Goal: Task Accomplishment & Management: Complete application form

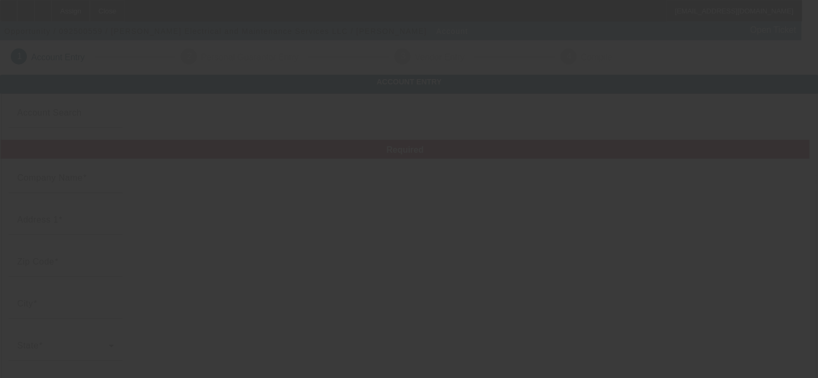
type input "[PERSON_NAME] Electrical and Maintenance Services LLC"
type input "[STREET_ADDRESS][PERSON_NAME]"
type input "70043"
type input "Chalmette"
type input "[PHONE_NUMBER]"
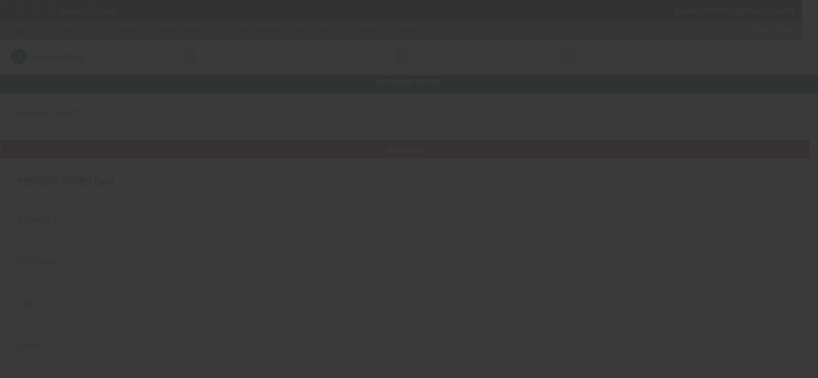
type input "[EMAIL_ADDRESS][DOMAIN_NAME]"
type input "Jefferson"
type input "471209634"
type input "Electrical Contractor"
type input "[URL][DOMAIN_NAME]"
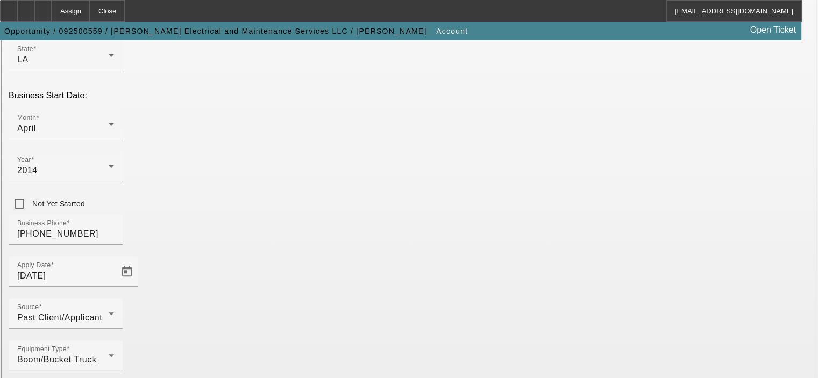
scroll to position [297, 0]
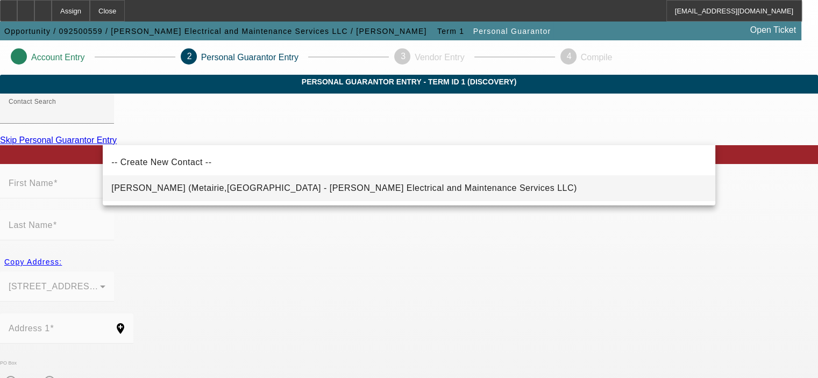
click at [258, 187] on span "Piazza, Brendan (Metairie,LA - Nola Electrical and Maintenance Services LLC)" at bounding box center [344, 187] width 466 height 9
type input "Piazza, Brendan (Metairie,LA - Nola Electrical and Maintenance Services LLC)"
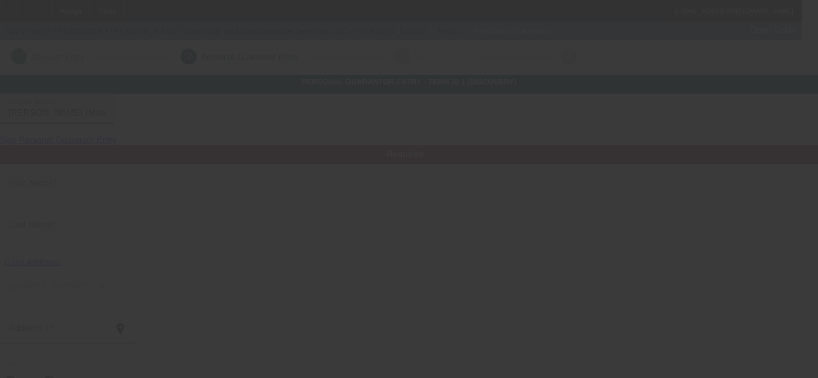
type input "Brendan"
type input "Piazza"
type input "5228 Sanford St"
radio input "true"
type input "70006"
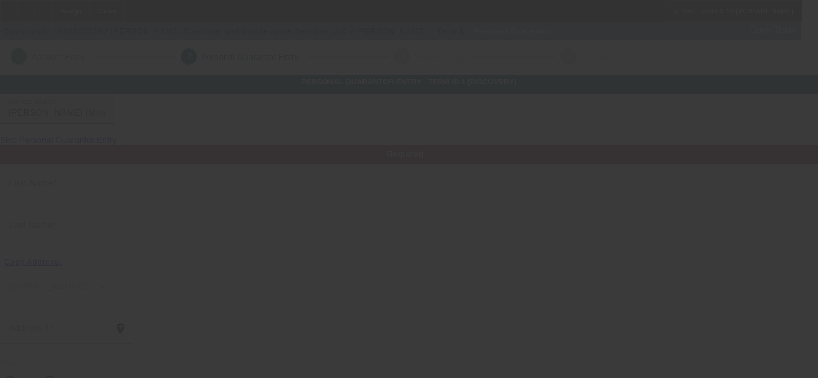
type input "Metairie"
type input "[PHONE_NUMBER]"
type input "100"
type input "439-65-5829"
type input "bp@nolaelectricco.com"
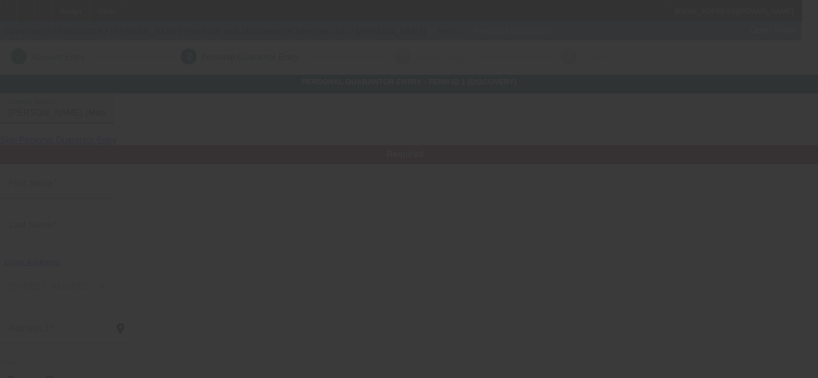
type input "[PHONE_NUMBER]"
type input "$0.00"
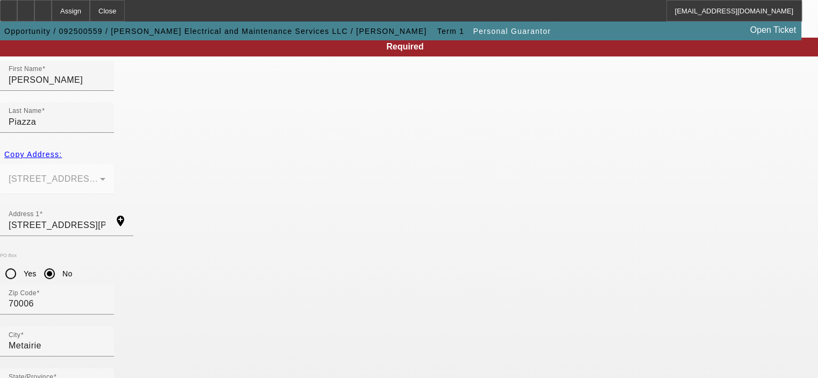
scroll to position [145, 0]
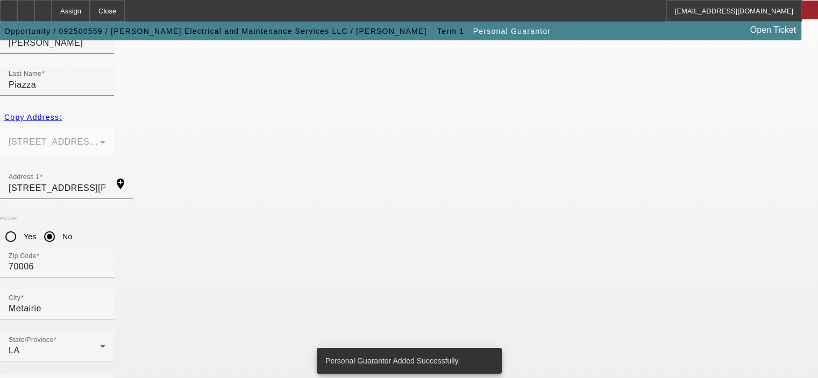
scroll to position [0, 0]
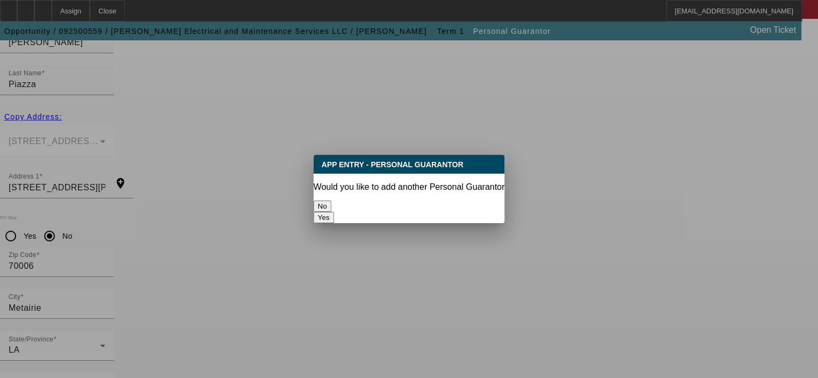
click at [331, 201] on button "No" at bounding box center [323, 206] width 18 height 11
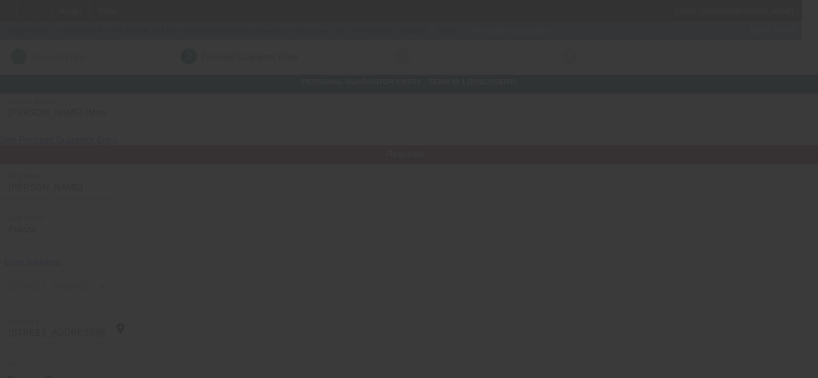
scroll to position [145, 0]
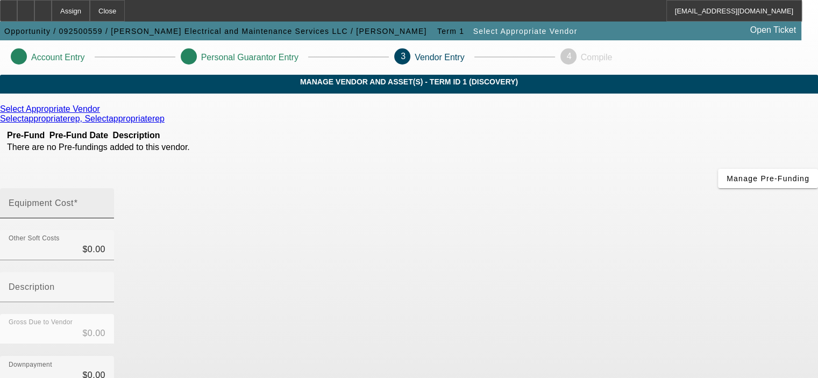
click at [74, 199] on mat-label "Equipment Cost" at bounding box center [41, 203] width 65 height 9
click at [105, 201] on input "Equipment Cost" at bounding box center [57, 207] width 97 height 13
type input "5"
type input "$5.00"
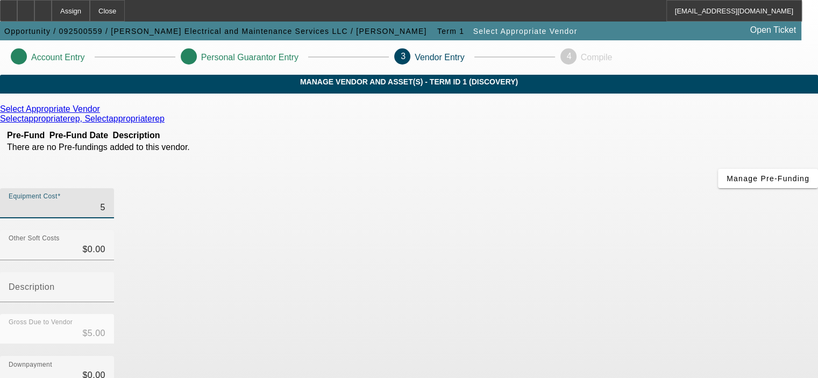
type input "59"
type input "$59.00"
type input "599"
type input "$599.00"
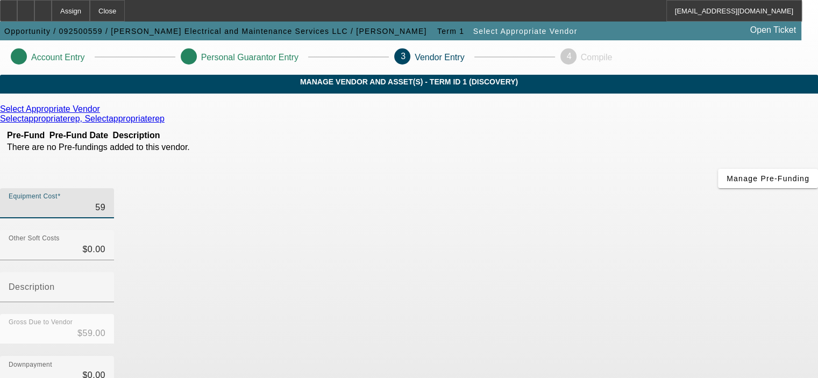
type input "$599.00"
type input "5995"
type input "$5,995.00"
type input "59950"
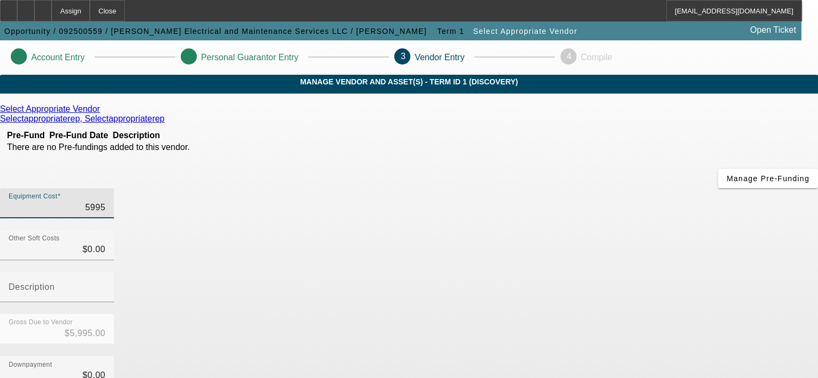
type input "$59,950.00"
click at [609, 356] on div "Downpayment $0.00" at bounding box center [409, 377] width 818 height 42
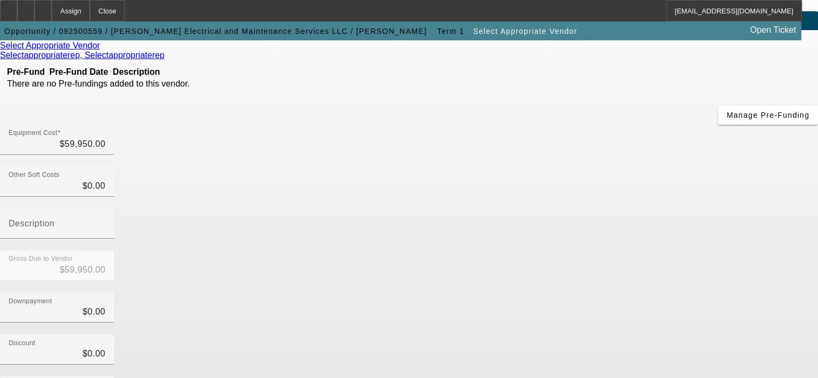
scroll to position [161, 0]
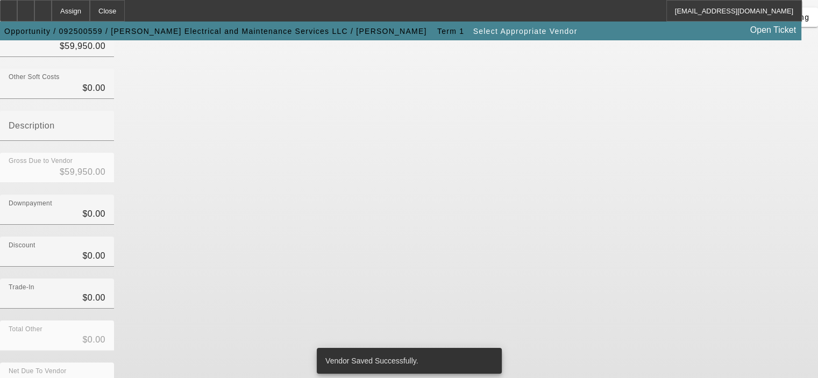
scroll to position [0, 0]
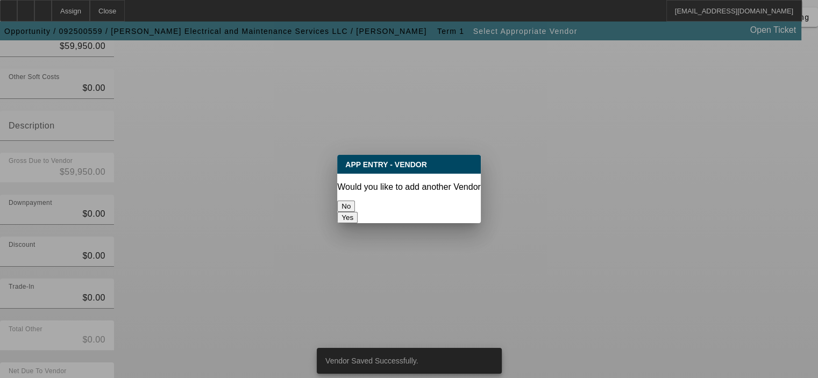
click at [355, 201] on button "No" at bounding box center [346, 206] width 18 height 11
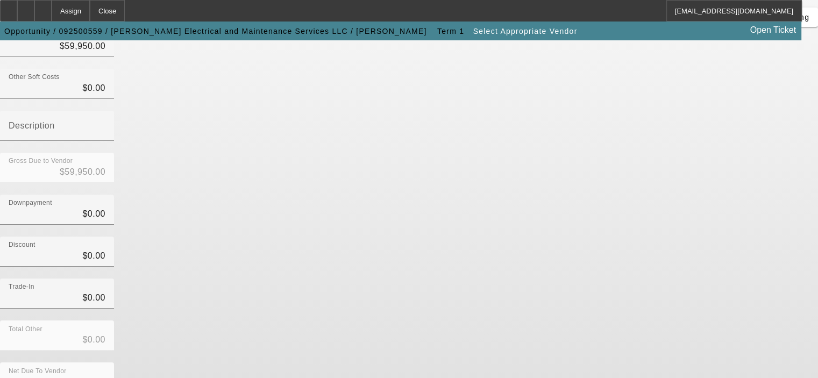
scroll to position [161, 0]
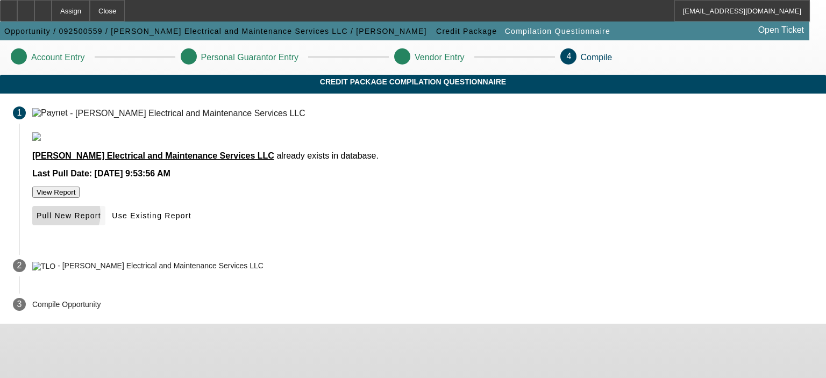
click at [101, 220] on span "Pull New Report" at bounding box center [69, 215] width 65 height 9
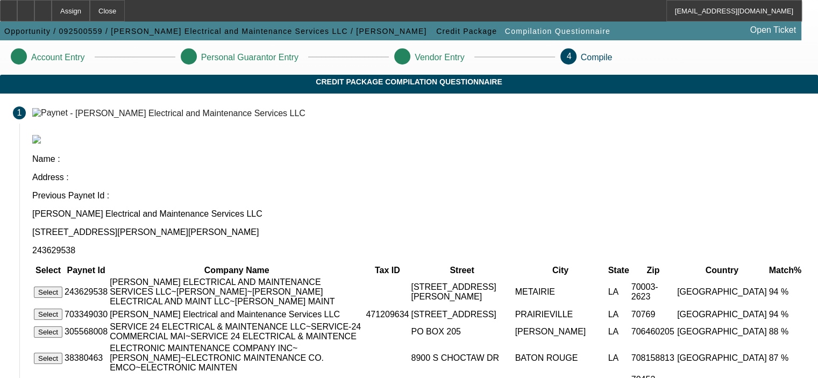
click at [62, 287] on button "Select" at bounding box center [48, 292] width 29 height 11
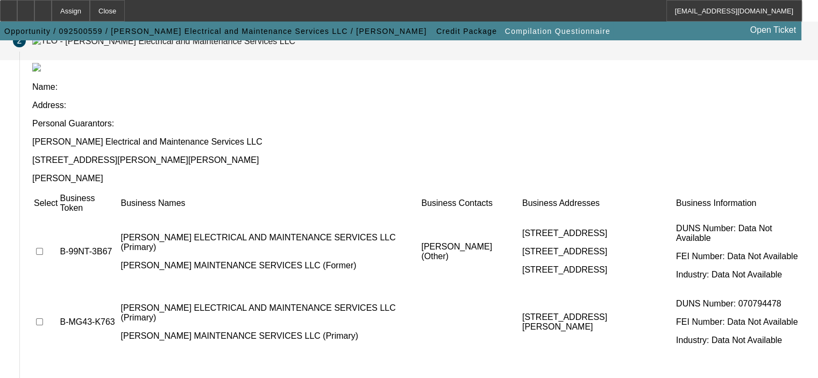
scroll to position [101, 0]
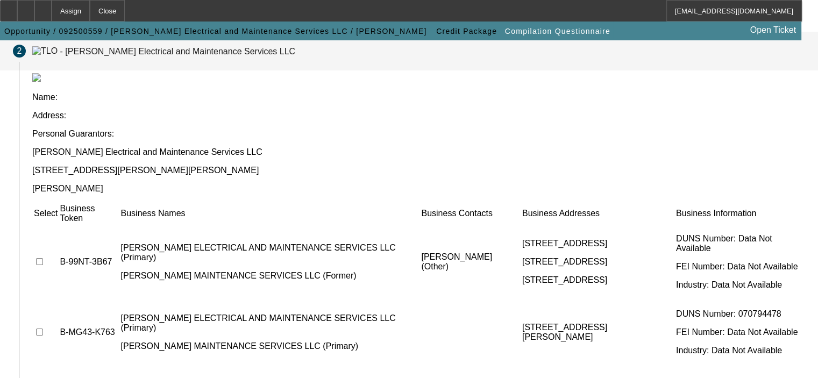
click at [58, 225] on td at bounding box center [45, 262] width 25 height 74
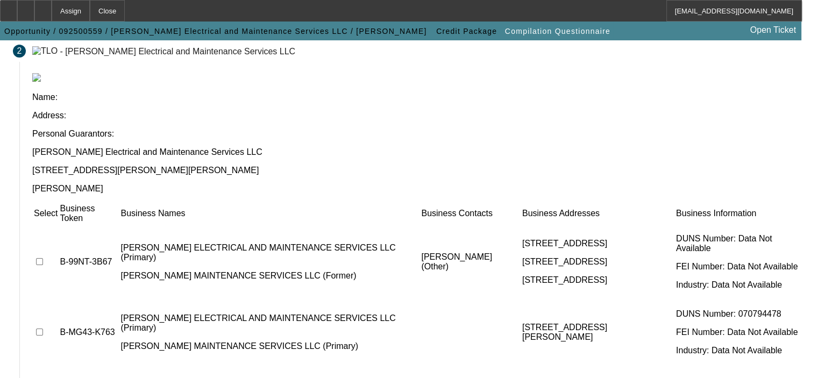
click at [43, 258] on input "checkbox" at bounding box center [39, 261] width 7 height 7
checkbox input "true"
click at [43, 329] on input "checkbox" at bounding box center [39, 332] width 7 height 7
checkbox input "true"
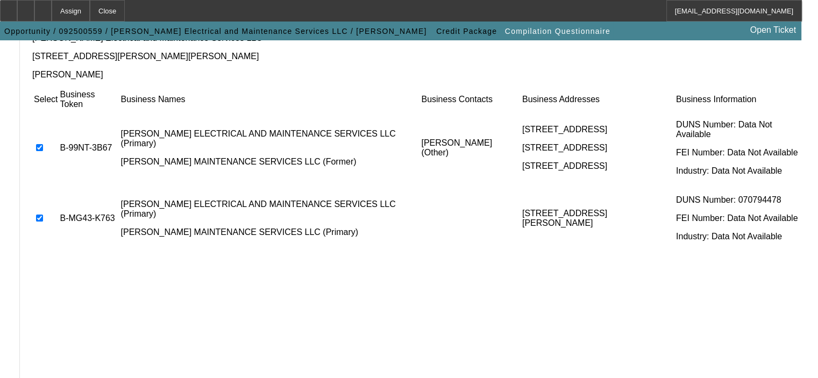
scroll to position [217, 0]
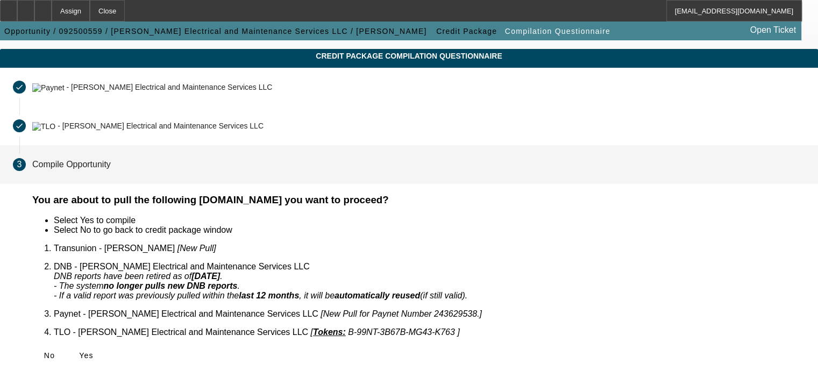
scroll to position [11, 0]
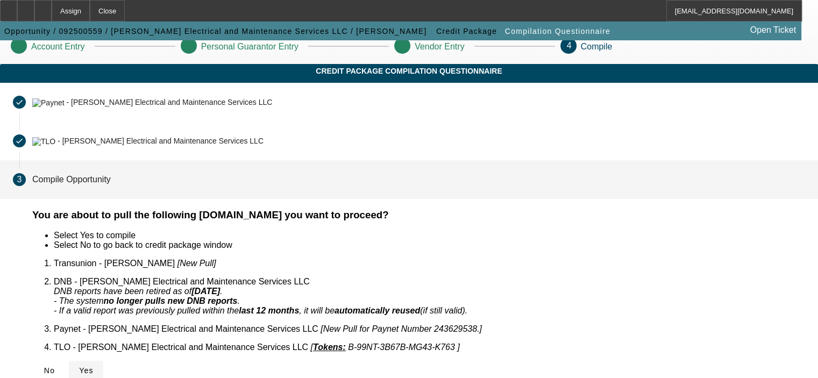
click at [94, 366] on span "Yes" at bounding box center [86, 370] width 15 height 9
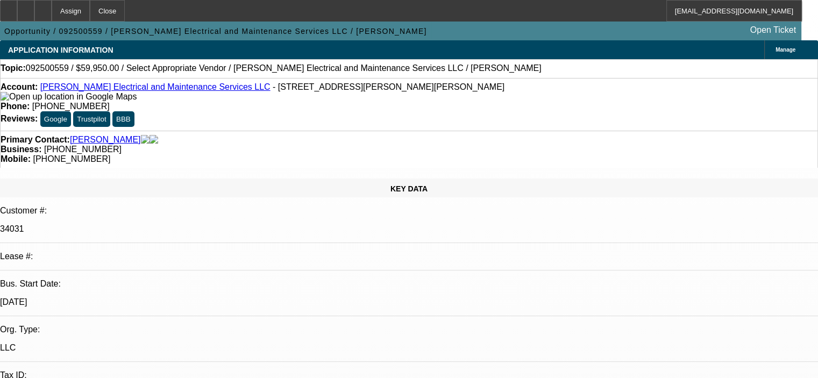
select select "0"
select select "2"
select select "0.1"
select select "4"
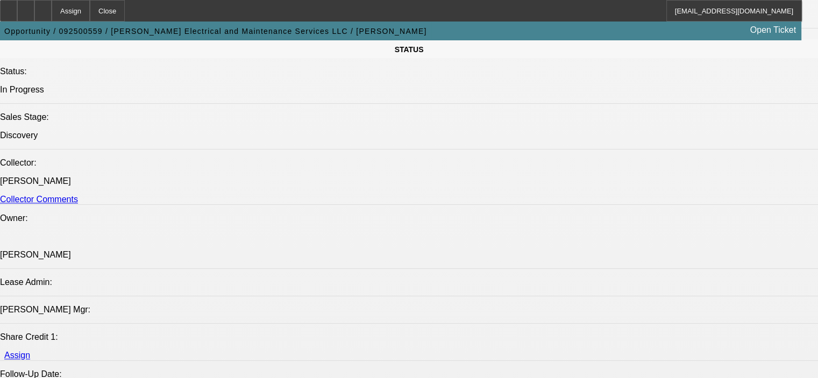
scroll to position [1184, 0]
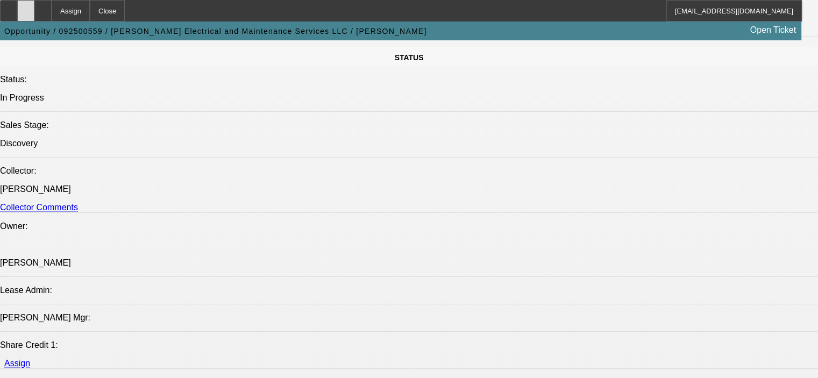
click at [26, 7] on icon at bounding box center [26, 7] width 0 height 0
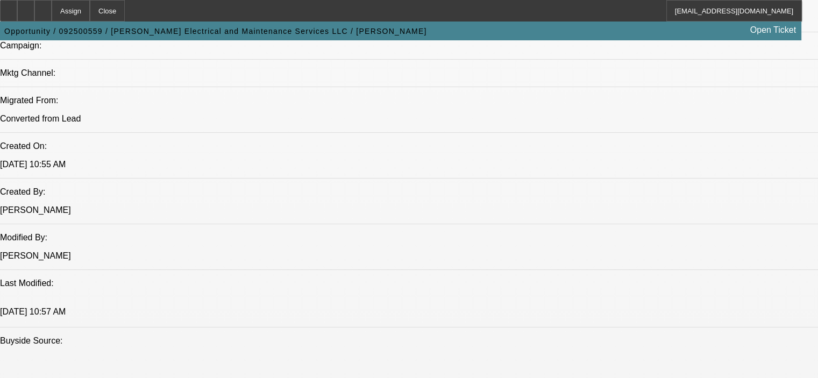
scroll to position [753, 0]
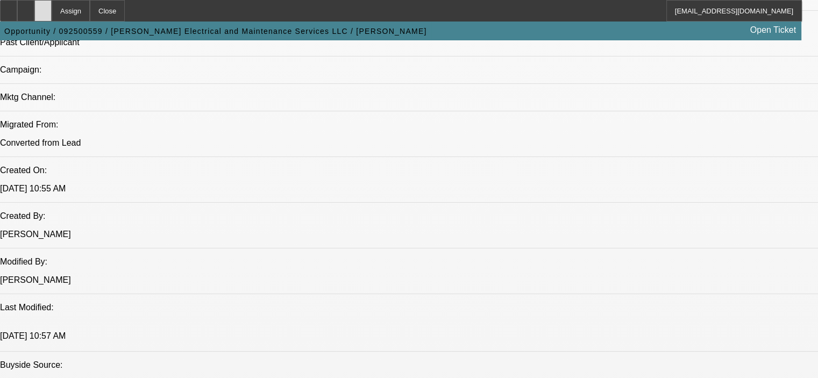
click at [52, 17] on div at bounding box center [42, 11] width 17 height 22
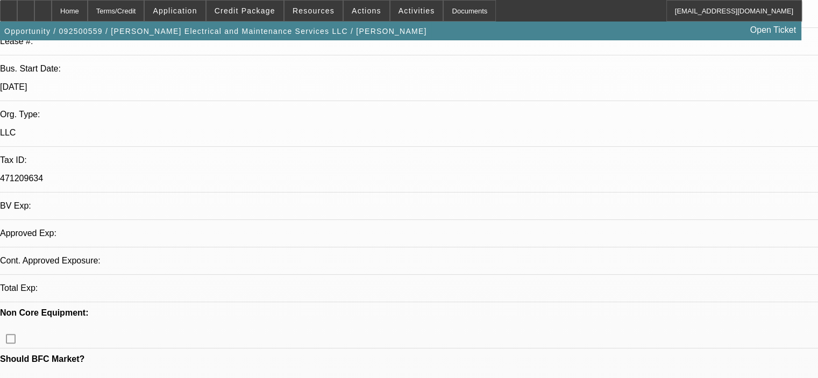
select select "0"
select select "2"
select select "0.1"
select select "4"
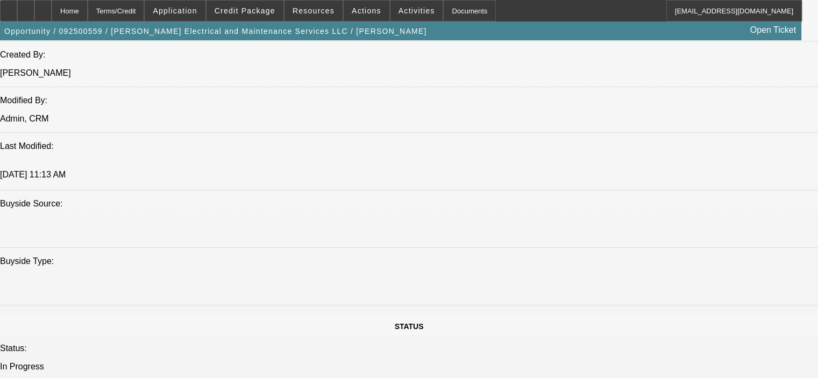
scroll to position [699, 0]
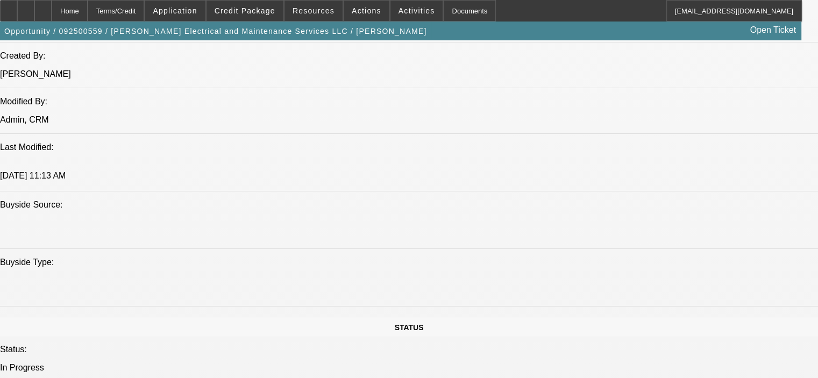
scroll to position [915, 0]
click at [52, 12] on div at bounding box center [42, 11] width 17 height 22
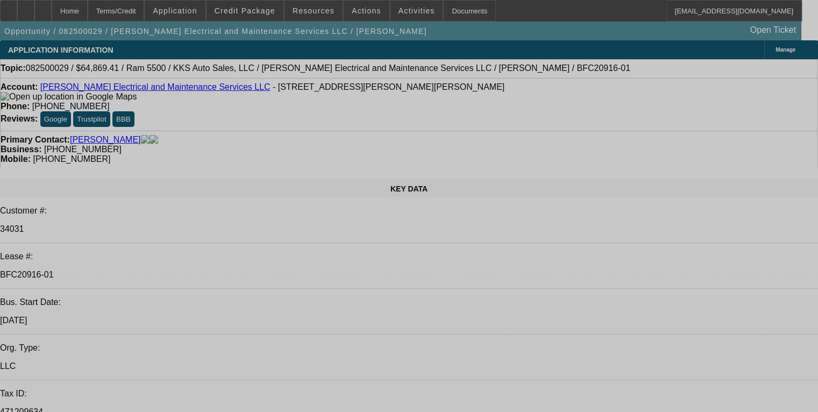
select select "0.1"
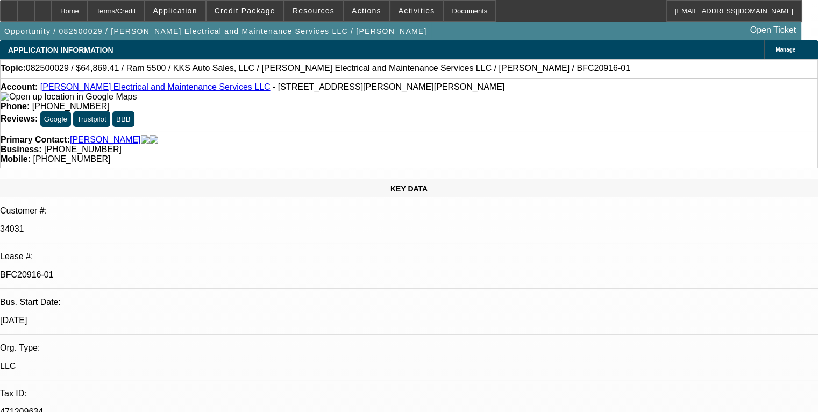
select select "2"
select select "0"
select select "6"
select select "0.1"
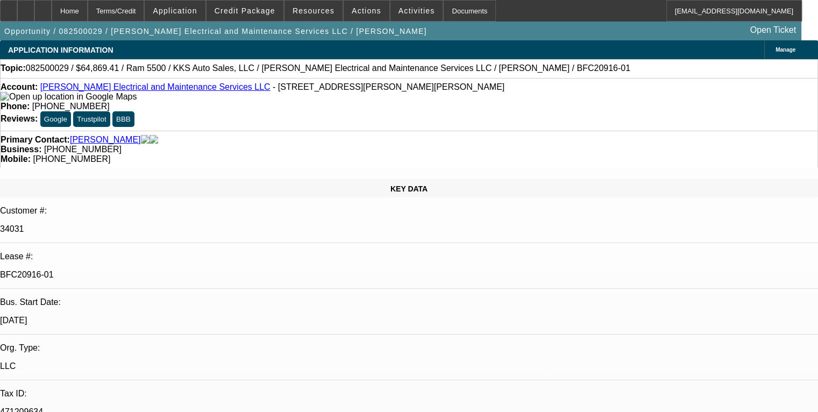
select select "2"
select select "0"
select select "6"
select select "0.1"
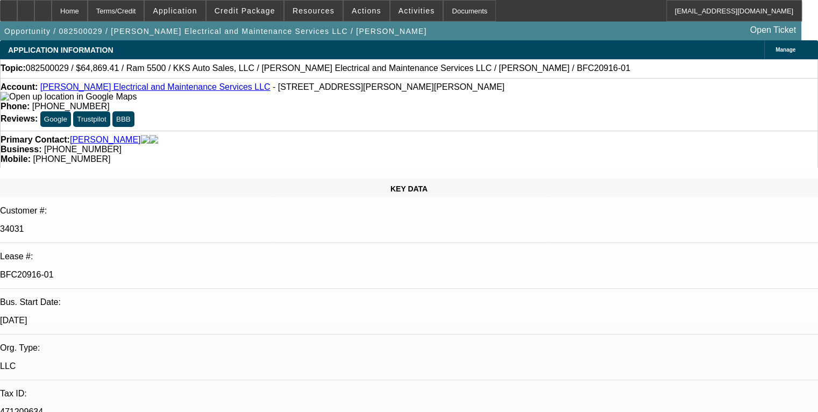
select select "2"
select select "0"
select select "6"
click at [257, 14] on span "Credit Package" at bounding box center [245, 10] width 61 height 9
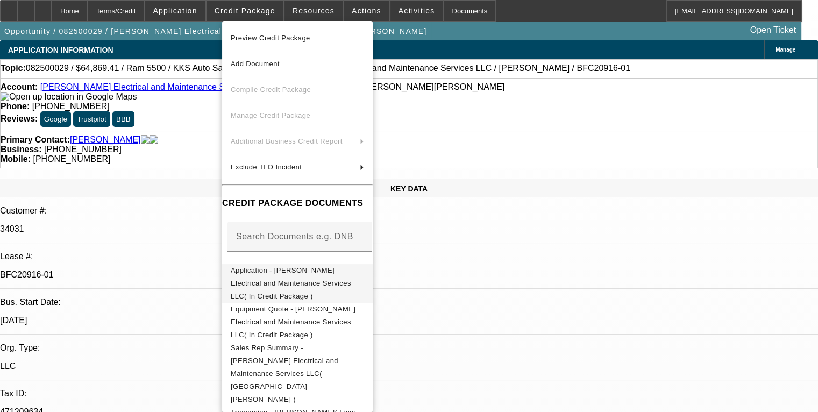
click at [302, 269] on span "Application - Nola Electrical and Maintenance Services LLC( In Credit Package )" at bounding box center [291, 283] width 121 height 34
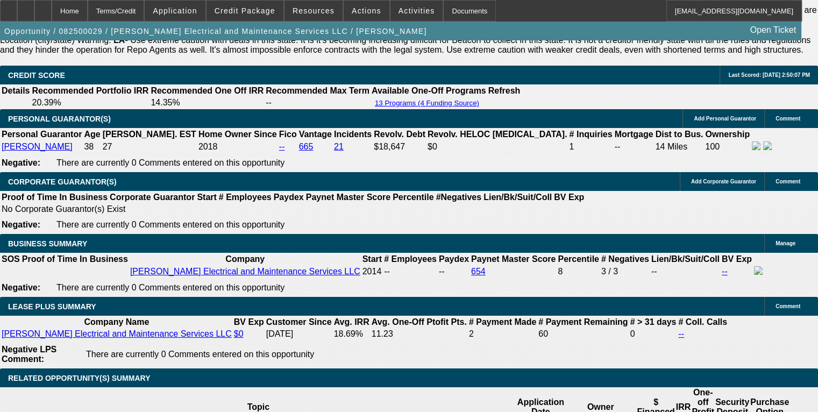
scroll to position [1668, 0]
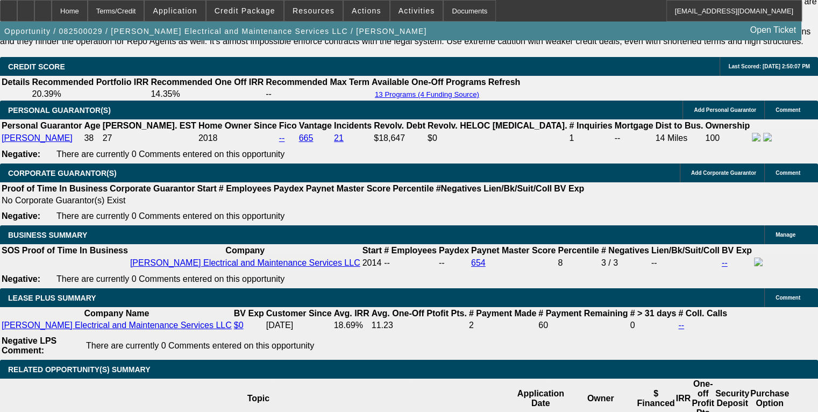
drag, startPoint x: 60, startPoint y: 154, endPoint x: 323, endPoint y: 194, distance: 265.6
copy div "Nola Electrical has been in business over 11 years and is currently generating …"
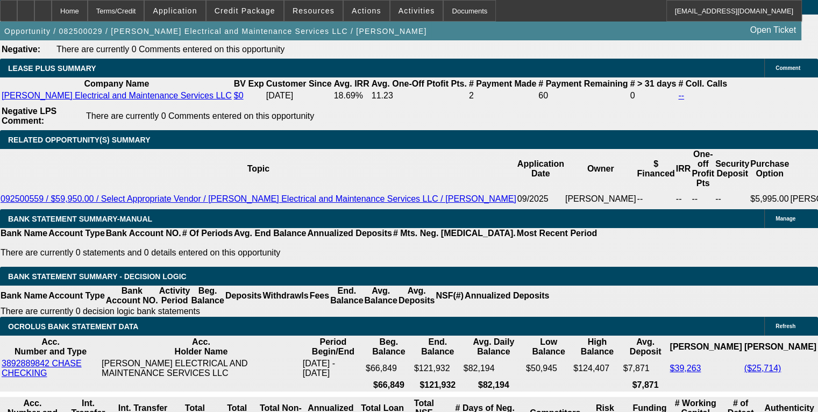
scroll to position [1883, 0]
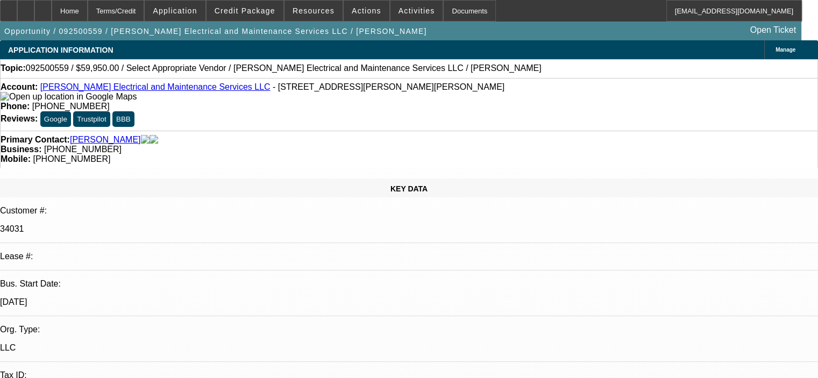
select select "0"
select select "2"
select select "0.1"
select select "4"
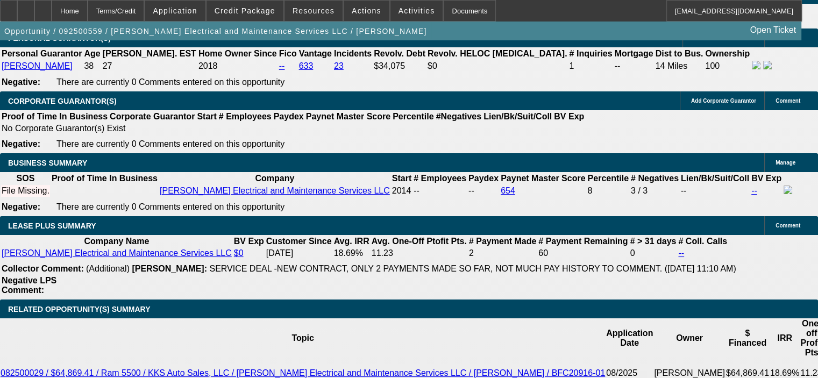
scroll to position [1722, 0]
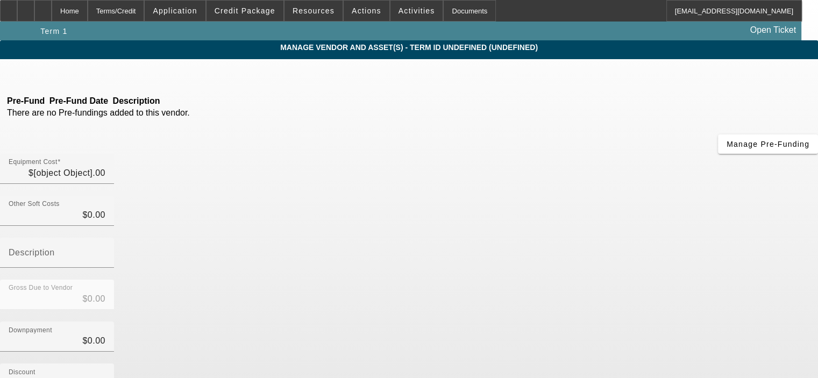
type input "$59,950.00"
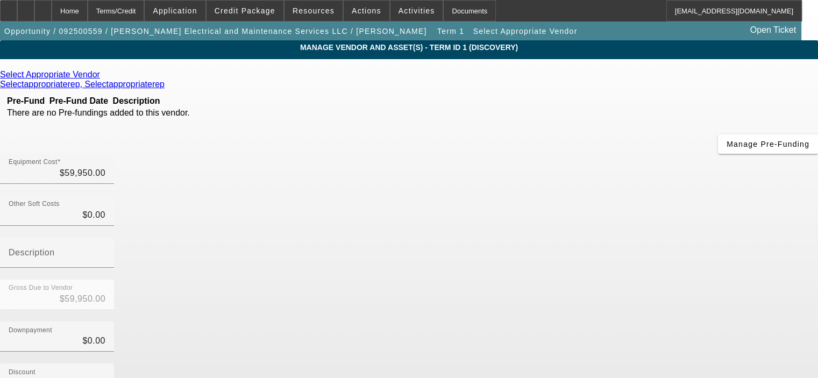
click at [103, 75] on icon at bounding box center [103, 74] width 0 height 9
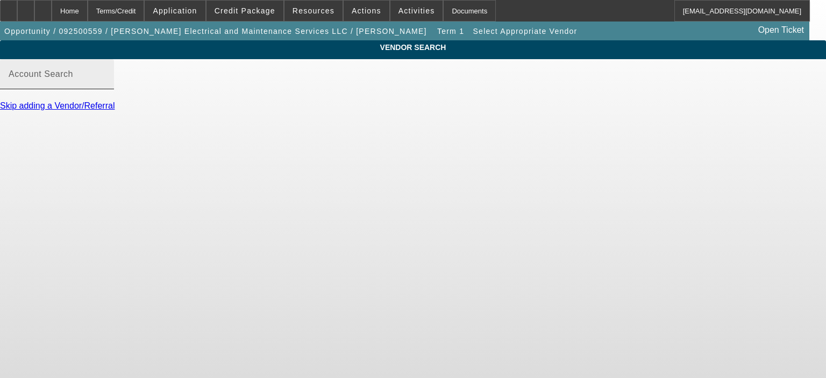
click at [105, 85] on input "Account Search" at bounding box center [57, 78] width 97 height 13
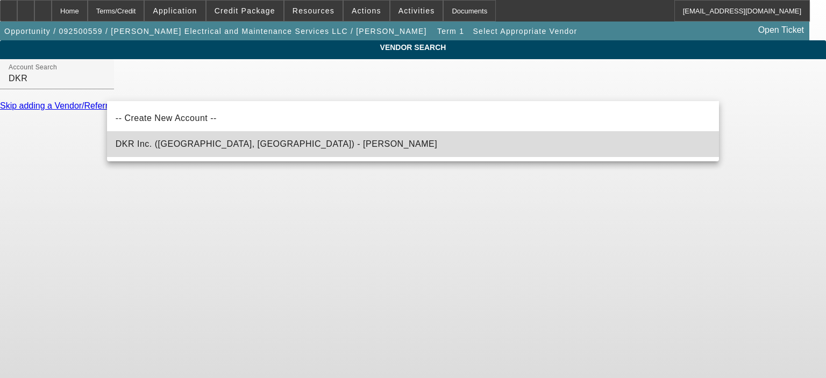
click at [191, 143] on span "DKR Inc. (Arlington, TX) - Jones, Adam" at bounding box center [277, 143] width 322 height 9
type input "DKR Inc. (Arlington, TX) - Jones, Adam"
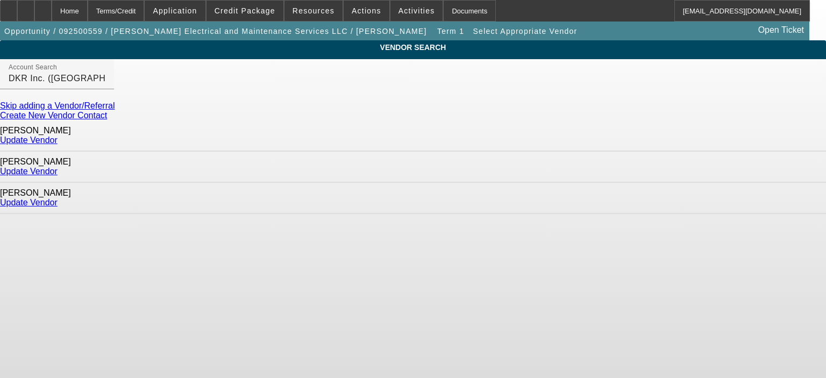
click at [58, 137] on link "Update Vendor" at bounding box center [29, 140] width 58 height 9
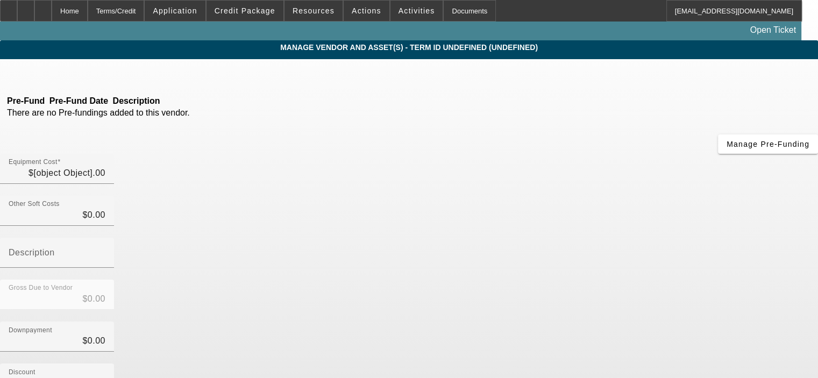
type input "$59,950.00"
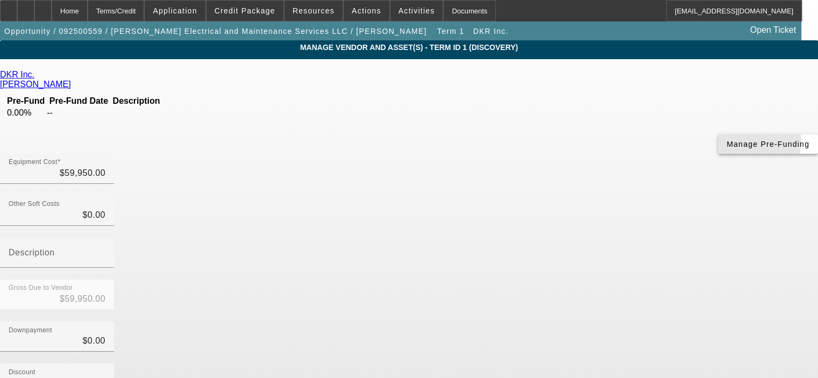
click at [727, 149] on span "Manage Pre-Funding" at bounding box center [768, 144] width 83 height 9
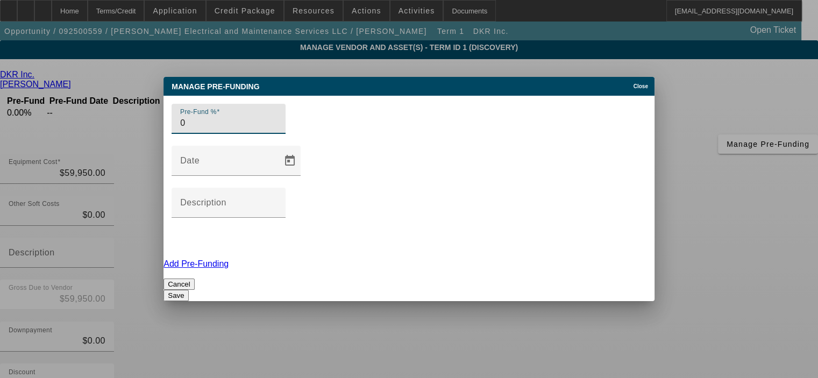
drag, startPoint x: 220, startPoint y: 178, endPoint x: 168, endPoint y: 178, distance: 51.7
click at [168, 178] on div "Pre-Fund % 0 Date Description Add Pre-Funding Cancel Save" at bounding box center [409, 199] width 491 height 206
type input "100"
click at [208, 216] on div "Pre-Fund % 100 Date Description Add Pre-Funding Cancel Save" at bounding box center [409, 199] width 491 height 206
click at [188, 290] on button "Save" at bounding box center [176, 295] width 25 height 11
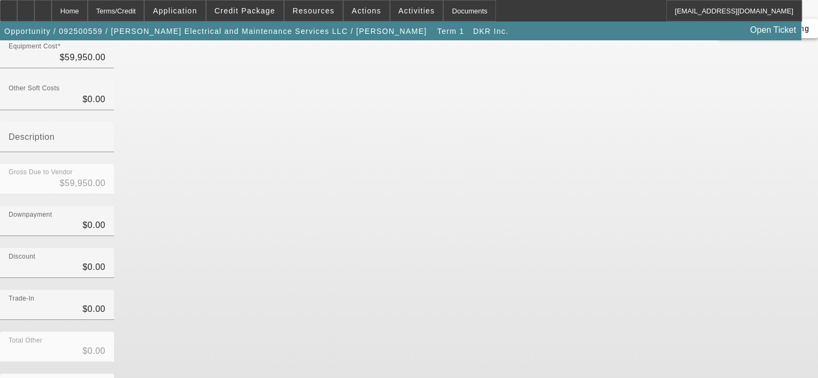
scroll to position [119, 0]
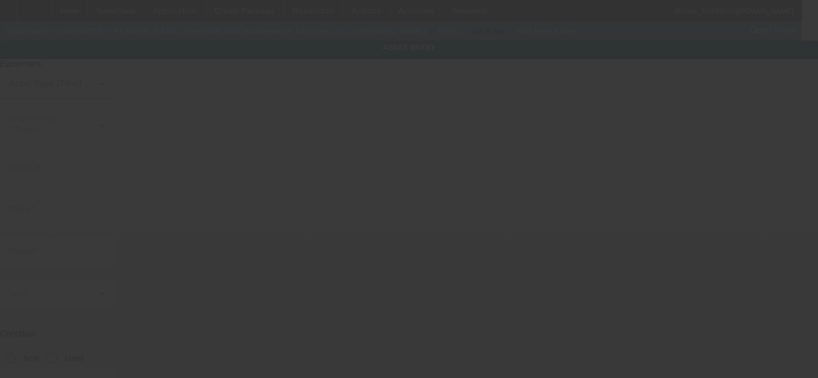
type input "410 Bonita Dr"
type input "Chalmette"
type input "70043"
type input "Jefferson"
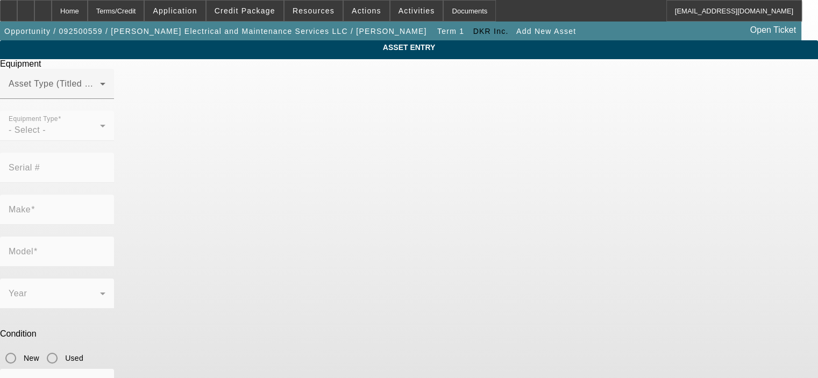
click at [114, 147] on mat-form-field "Equipment Type - Select -" at bounding box center [57, 132] width 114 height 42
click at [100, 95] on span at bounding box center [54, 88] width 91 height 13
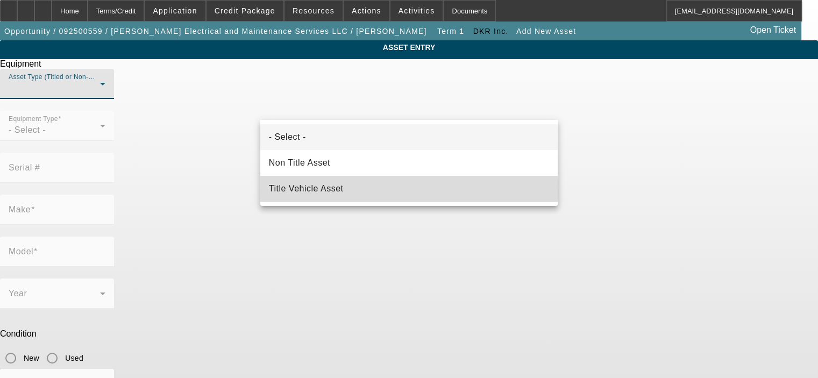
click at [386, 189] on mat-option "Title Vehicle Asset" at bounding box center [409, 189] width 298 height 26
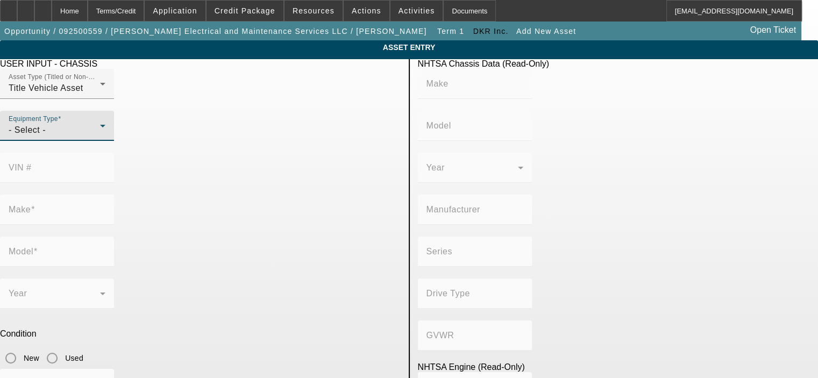
click at [105, 141] on div "Equipment Type - Select -" at bounding box center [57, 126] width 97 height 30
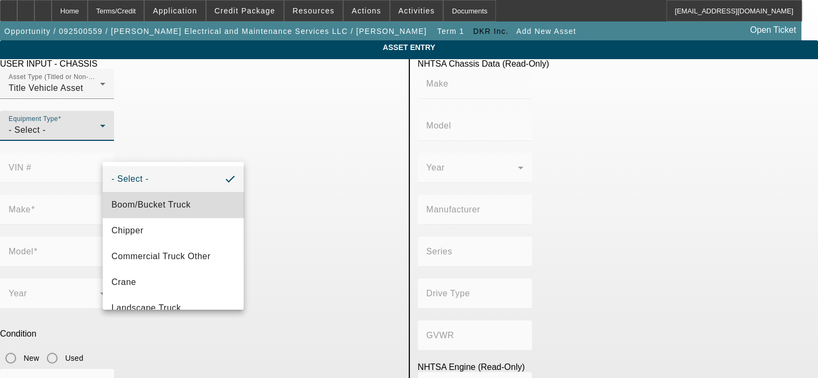
click at [192, 204] on mat-option "Boom/Bucket Truck" at bounding box center [173, 205] width 141 height 26
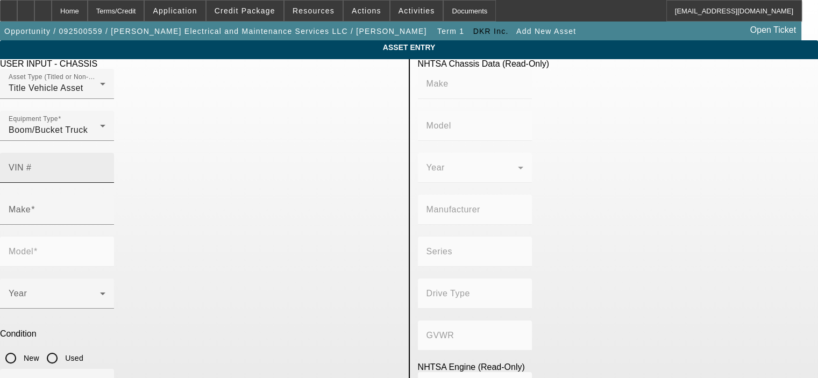
click at [32, 163] on mat-label "VIN #" at bounding box center [20, 167] width 23 height 9
click at [105, 166] on input "VIN #" at bounding box center [57, 172] width 97 height 13
paste input "3C7WRNAL3KG521267"
type input "3C7WRNAL3KG521267"
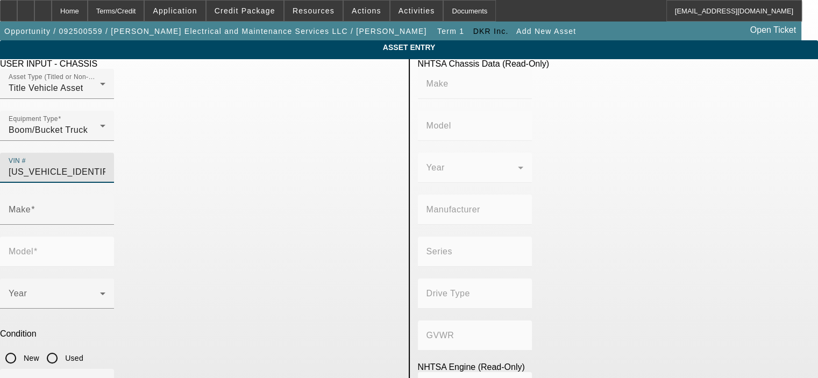
type input "RAM"
type input "5500"
type input "CHRYSLER DE MEXICO TOLUCA"
type input "4WD/4-Wheel Drive/4x4"
type input "Class 5: 16,001 - 19,500 lb (7,258 - 8,845 kg)"
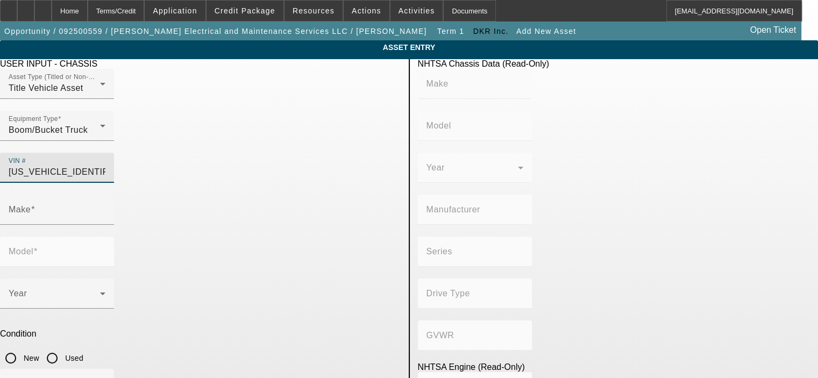
type input "6"
type input "Diesel"
type input "408.85908543470"
type input "6.7"
type input "RAM"
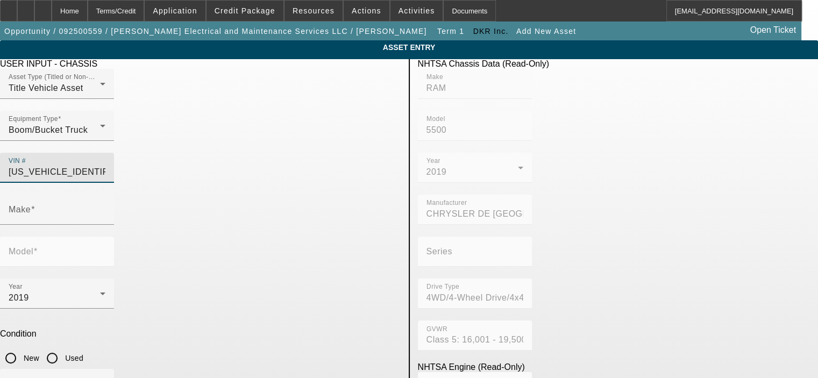
type input "5500"
type input "3C7WRNAL3KG521267"
click at [63, 348] on input "Used" at bounding box center [52, 359] width 22 height 22
radio input "true"
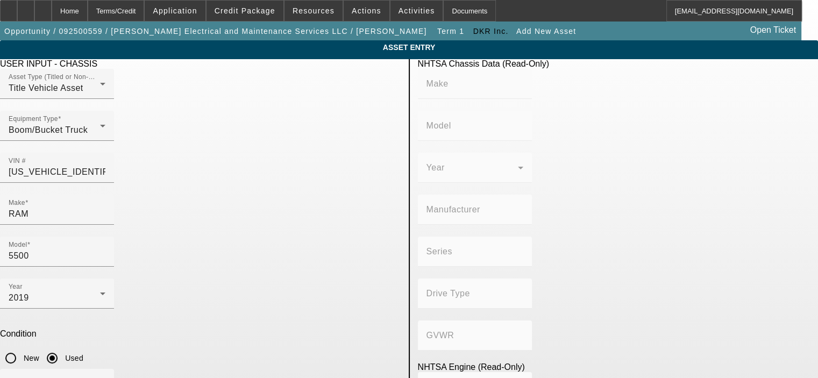
type input "RAM"
type input "5500"
type input "CHRYSLER DE MEXICO TOLUCA"
type input "4WD/4-Wheel Drive/4x4"
type input "Class 5: 16,001 - 19,500 lb (7,258 - 8,845 kg)"
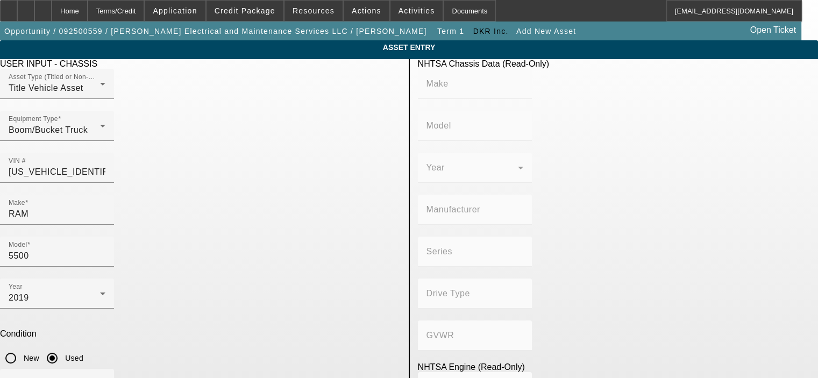
type input "6"
type input "Diesel"
type input "408.85908543470"
type input "6.7"
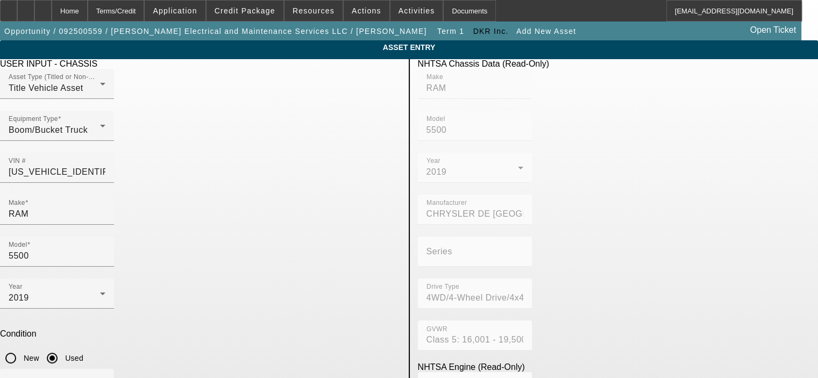
type input "54110"
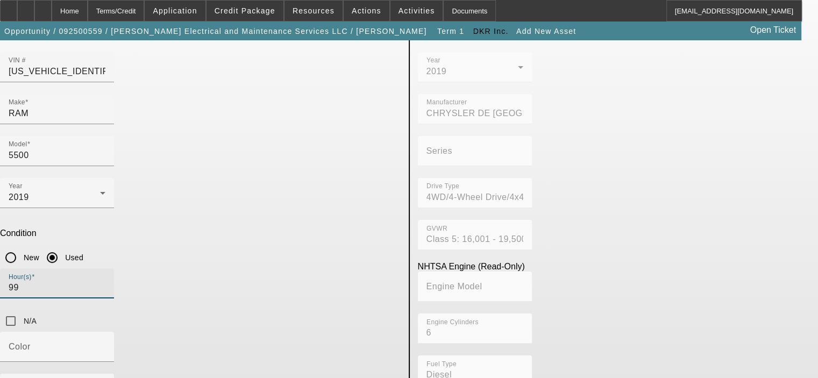
scroll to position [108, 0]
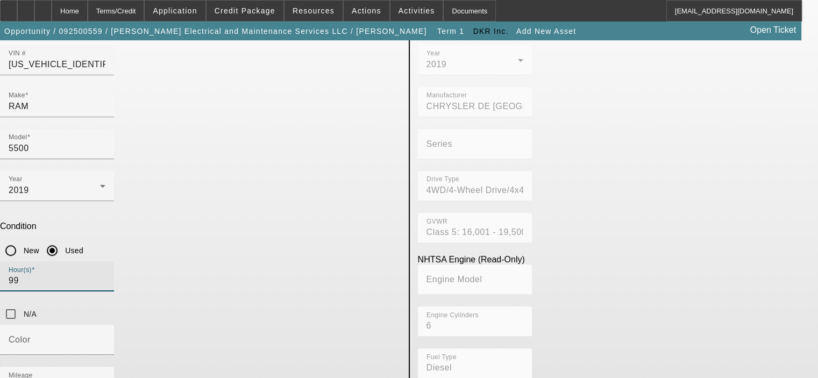
type input "99"
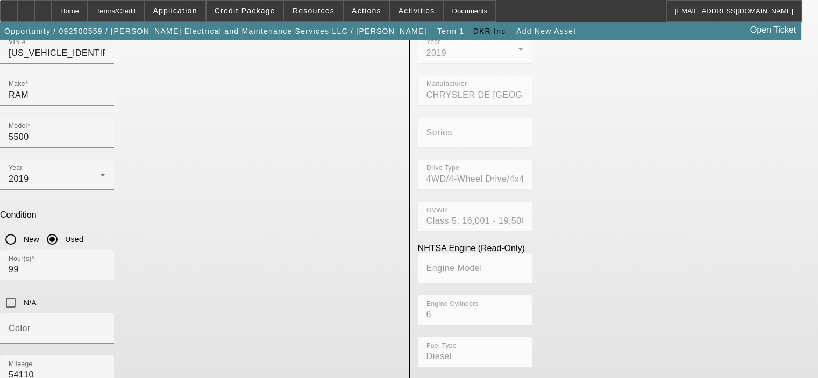
scroll to position [130, 0]
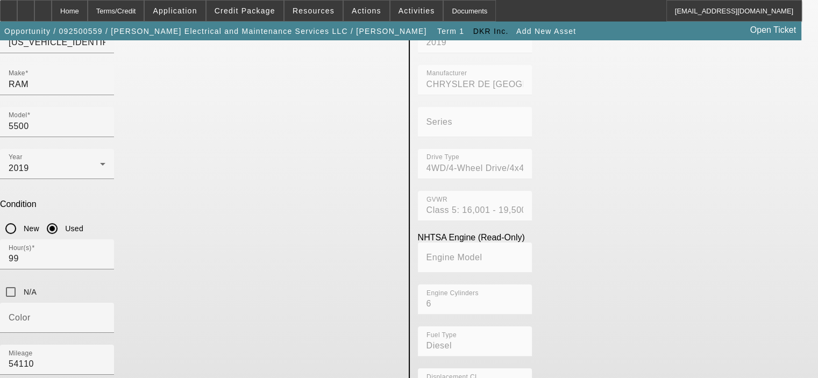
type textarea "Cummins diesel, auto trans, 4x4"
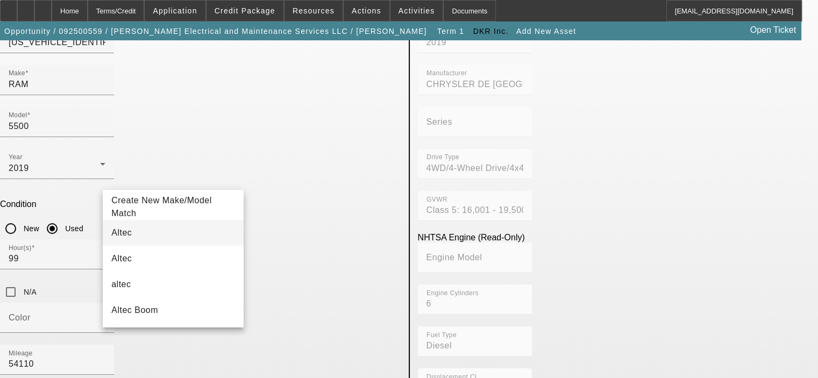
type input "Altec"
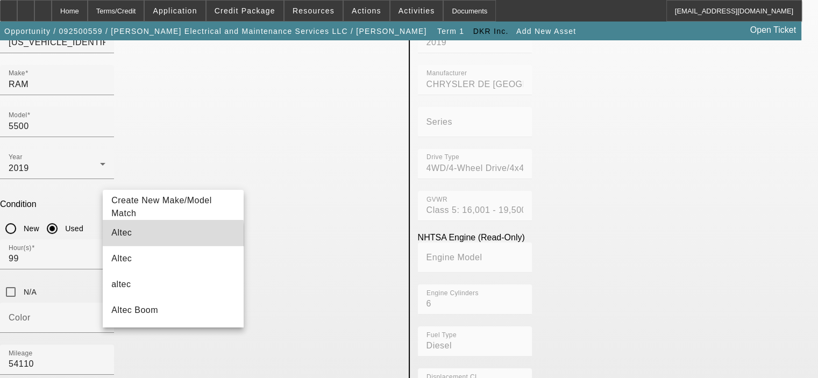
click at [149, 236] on mat-option "Altec" at bounding box center [173, 233] width 141 height 26
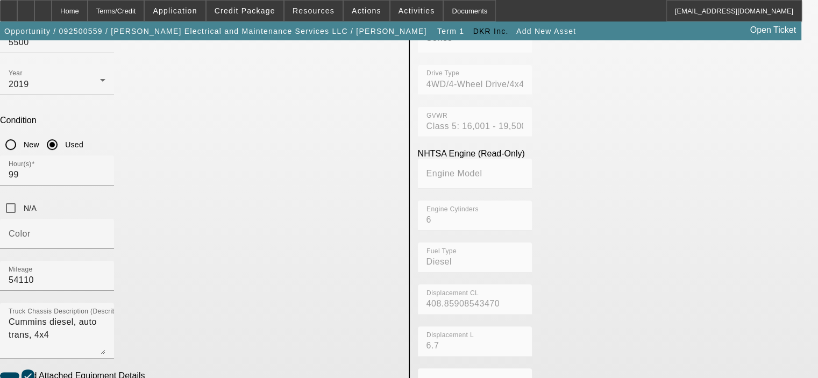
scroll to position [237, 0]
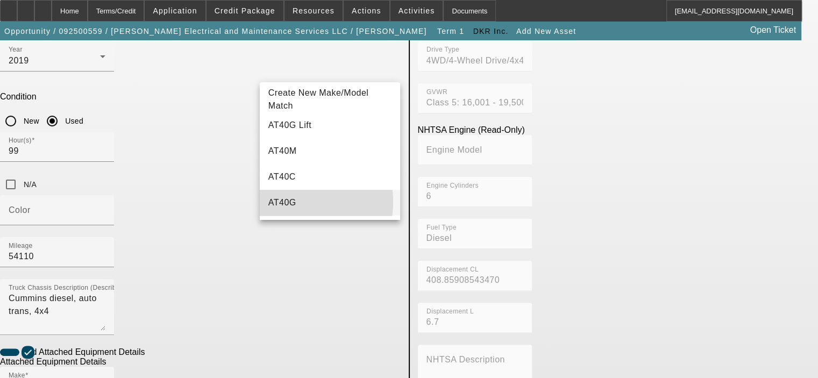
click at [284, 202] on span "AT40G" at bounding box center [282, 202] width 28 height 9
type input "AT40G"
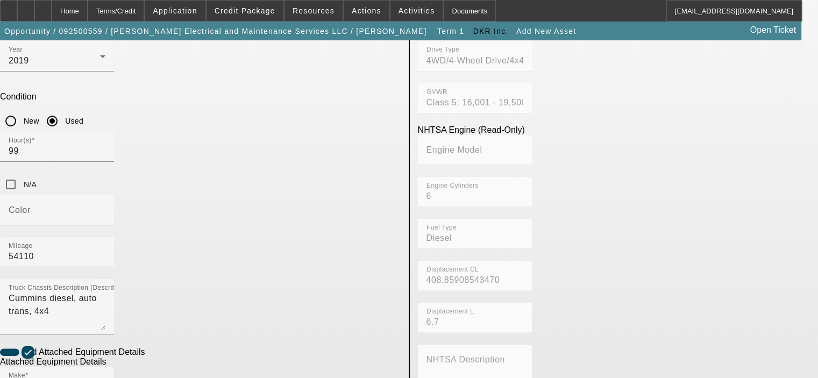
radio input "true"
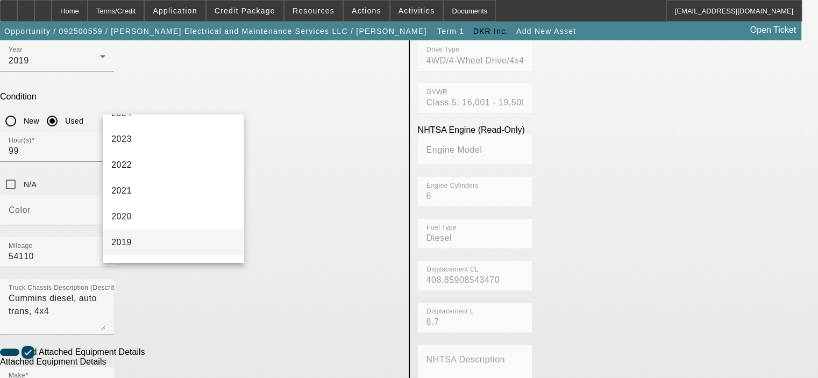
scroll to position [161, 0]
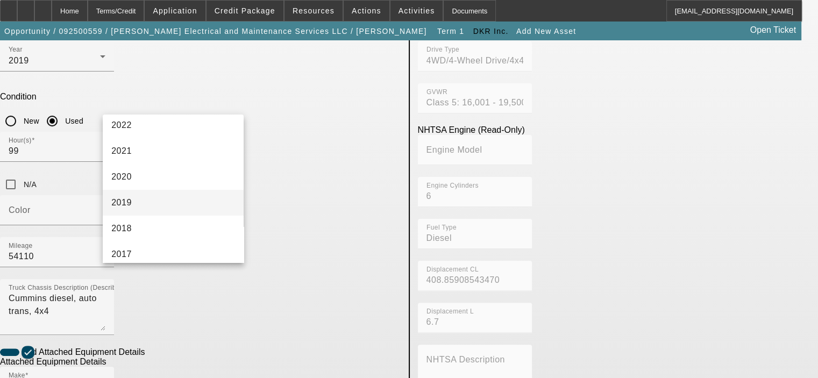
click at [159, 206] on mat-option "2019" at bounding box center [173, 203] width 141 height 26
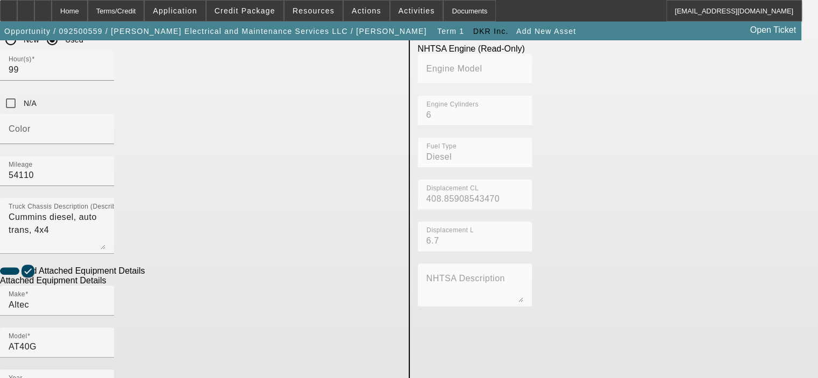
scroll to position [345, 0]
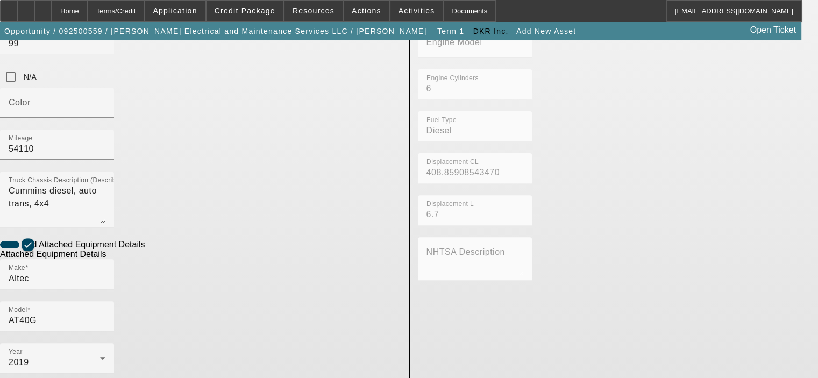
type textarea "40' Working Height Aerial Lift"
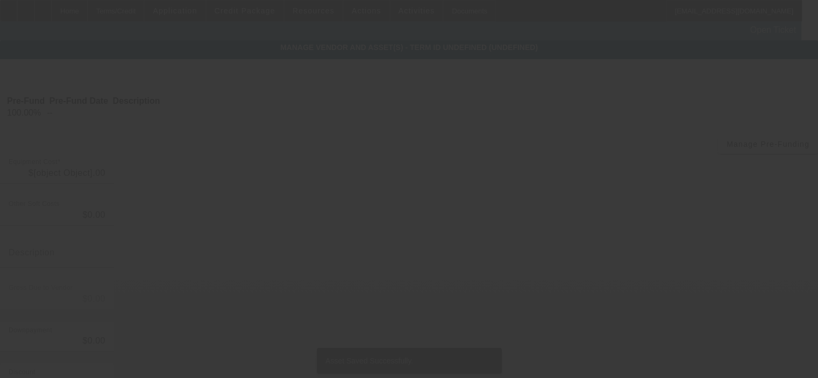
type input "$59,950.00"
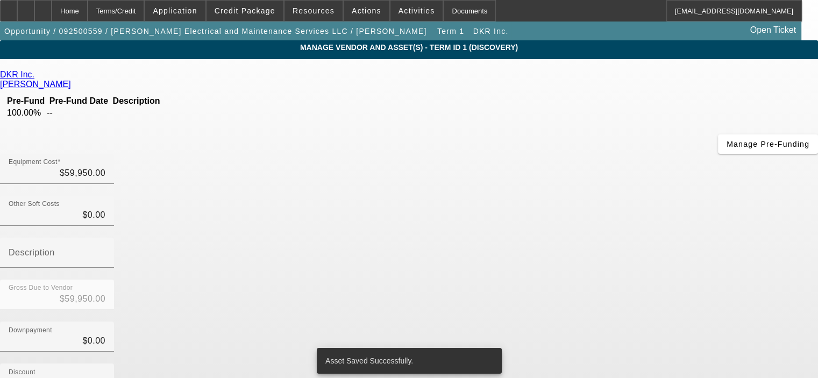
click at [626, 322] on div "Downpayment $0.00" at bounding box center [409, 343] width 818 height 42
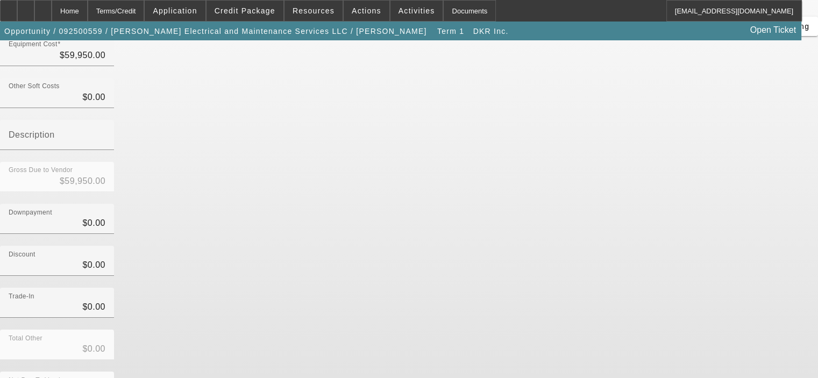
scroll to position [123, 0]
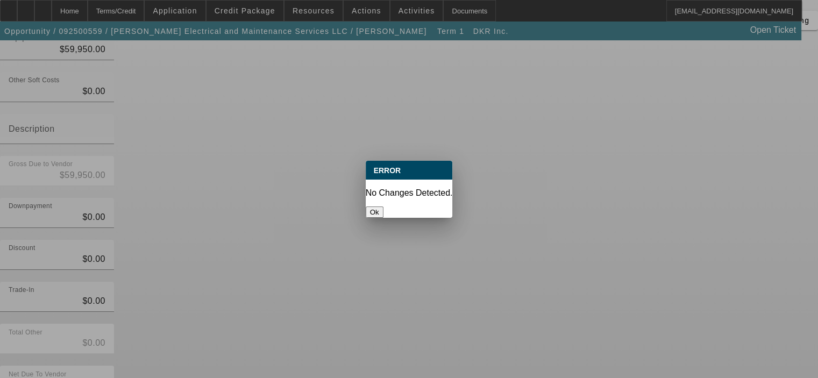
click at [384, 207] on button "Ok" at bounding box center [375, 212] width 18 height 11
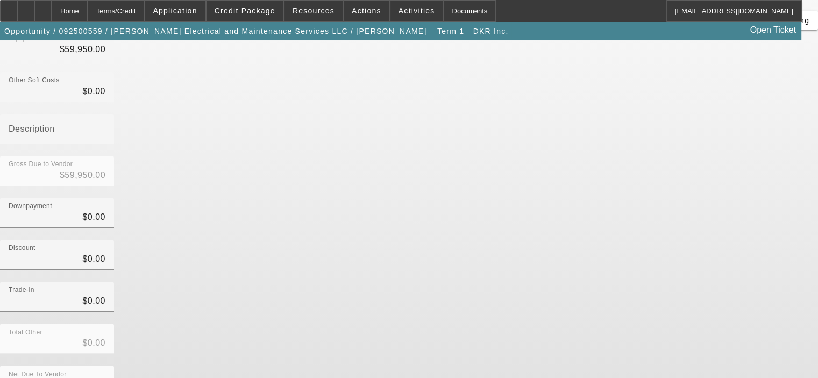
scroll to position [123, 0]
click at [88, 18] on div "Home" at bounding box center [70, 11] width 36 height 22
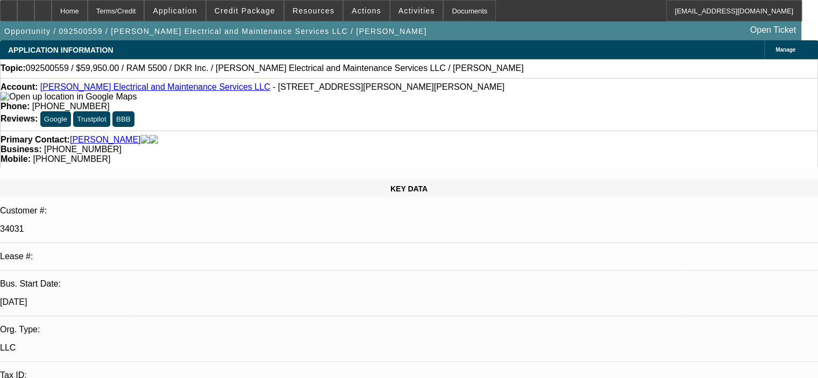
select select "0"
select select "2"
select select "0.1"
select select "4"
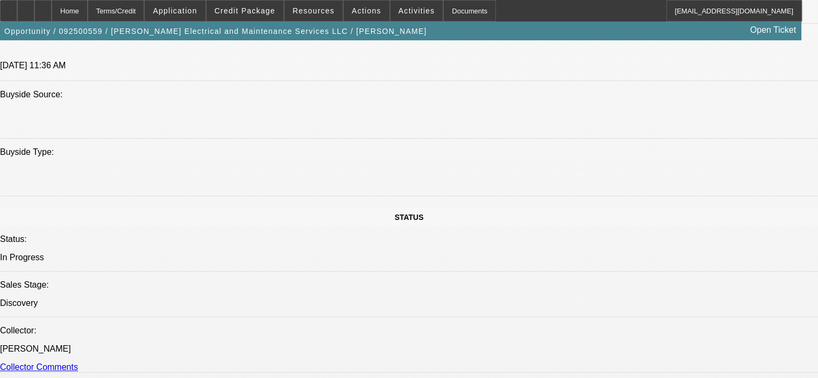
scroll to position [1022, 0]
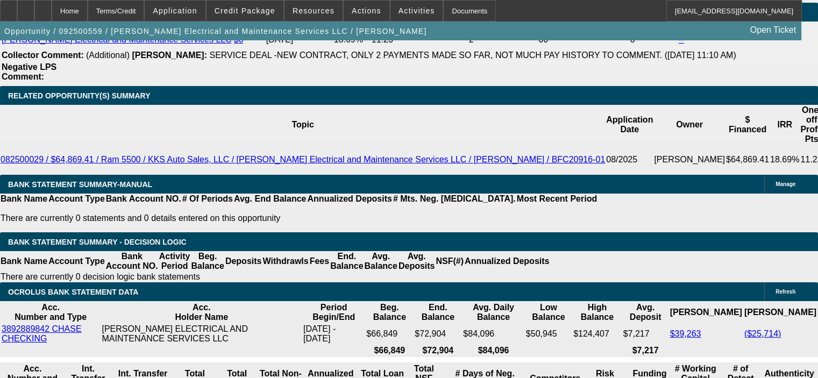
scroll to position [1991, 0]
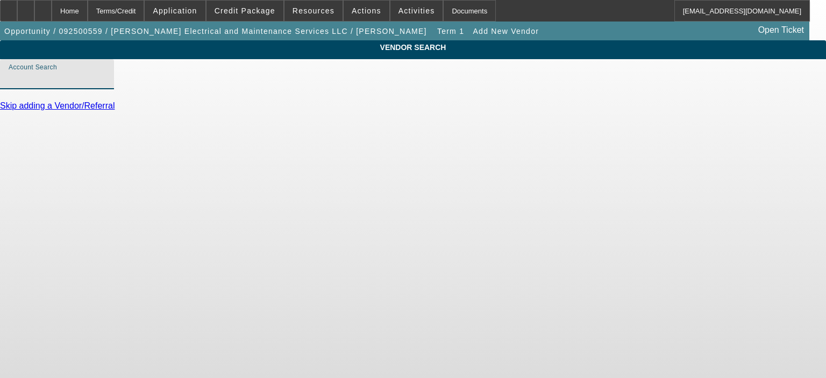
click at [105, 85] on input "Account Search" at bounding box center [57, 78] width 97 height 13
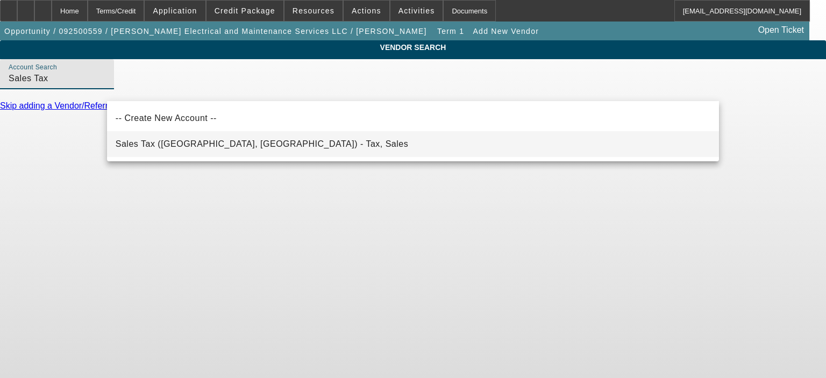
click at [643, 142] on mat-option "Sales Tax (Marlborough, MA) - Tax, Sales" at bounding box center [413, 144] width 612 height 26
type input "Sales Tax (Marlborough, MA) - Tax, Sales"
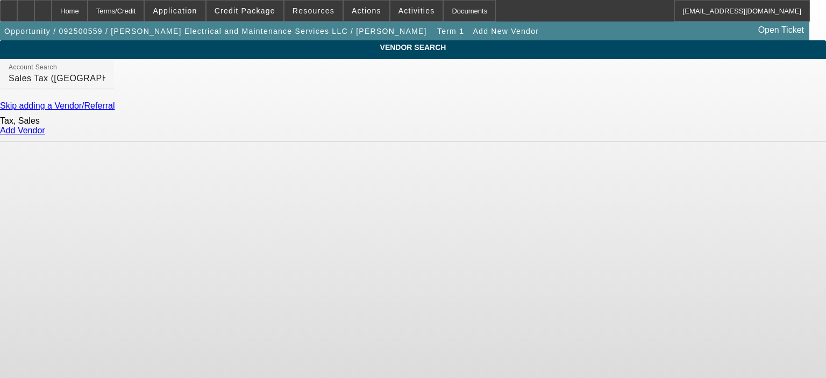
click at [45, 135] on link "Add Vendor" at bounding box center [22, 130] width 45 height 9
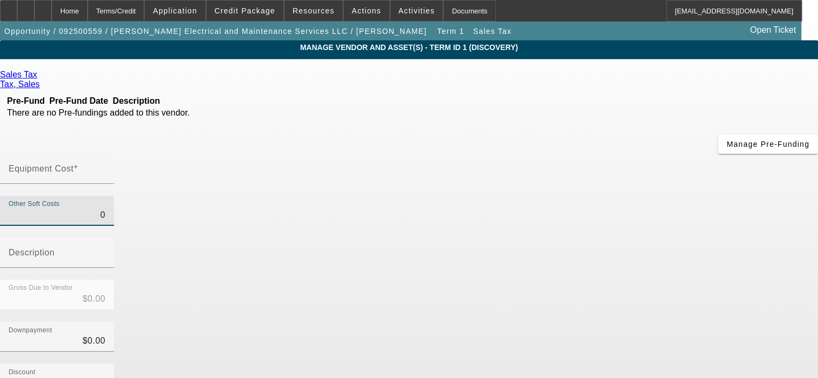
drag, startPoint x: 522, startPoint y: 133, endPoint x: 574, endPoint y: 133, distance: 51.7
click at [574, 196] on div "Other Soft Costs 0 Description" at bounding box center [409, 238] width 818 height 84
type input "5"
type input "$5.00"
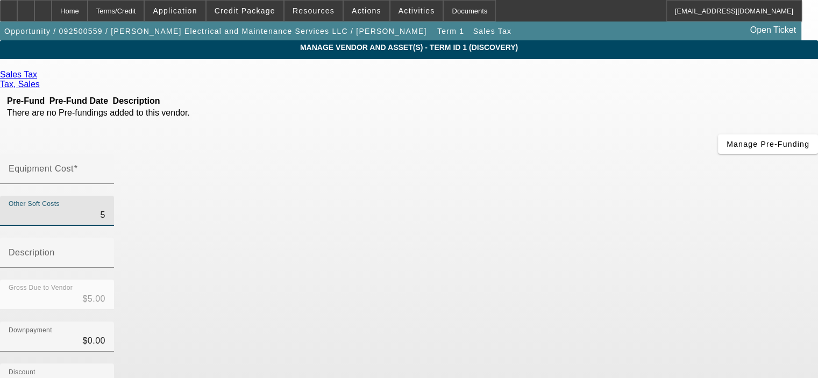
type input "56"
type input "$56.00"
type input "566"
type input "$566.00"
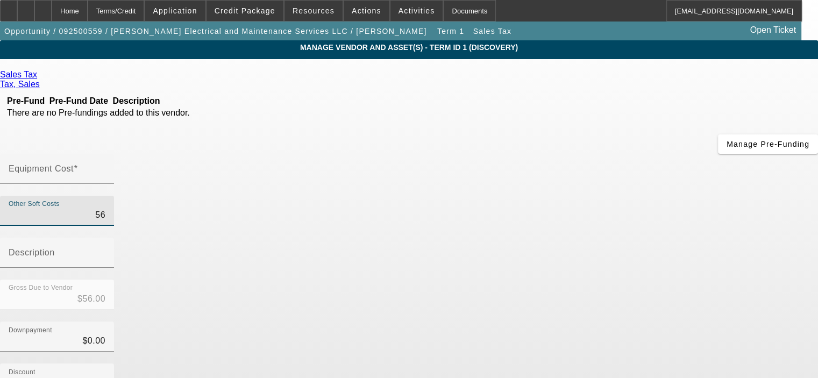
type input "$566.00"
type input "5665"
type input "$5,665.00"
type input "5665.2"
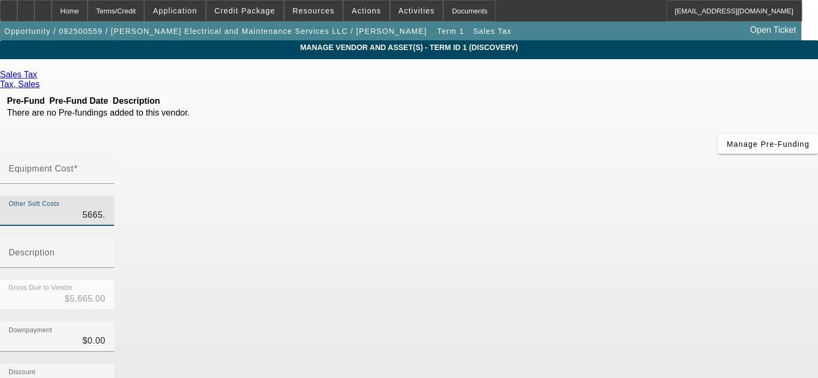
type input "$5,665.20"
type input "5665.28"
type input "$5,665.28"
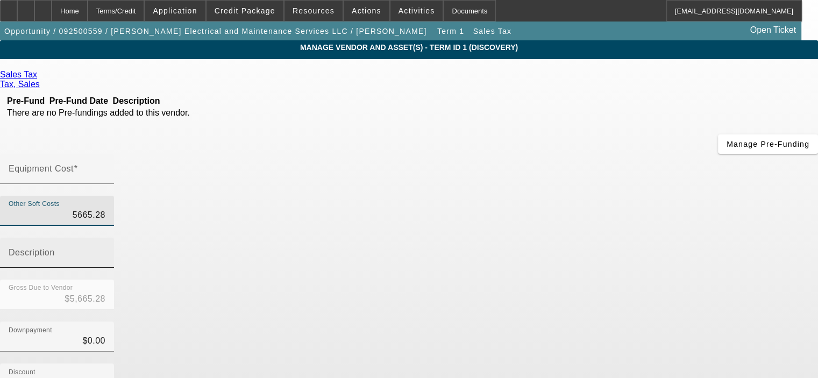
type input "$5,665.28"
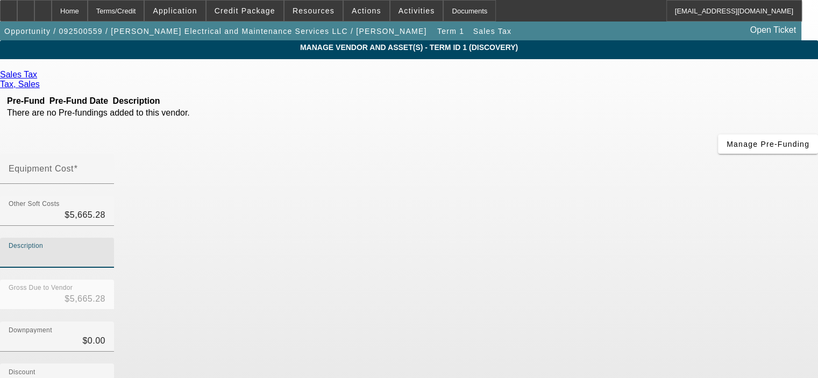
click at [105, 251] on input "Description" at bounding box center [57, 257] width 97 height 13
type input "LA sales tax @ 9.45%"
click at [114, 154] on div "Equipment Cost" at bounding box center [57, 169] width 114 height 30
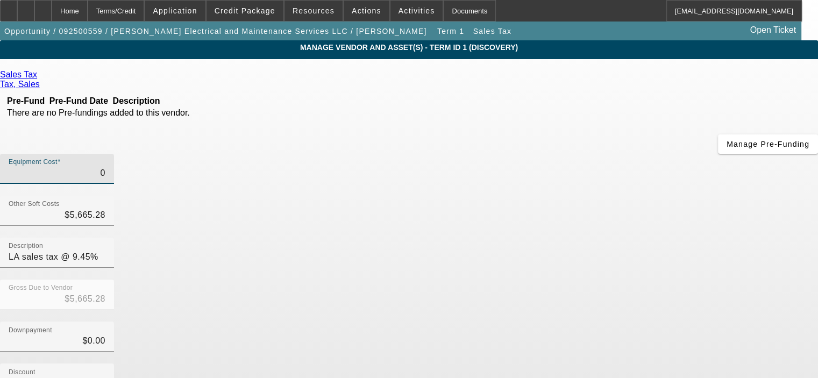
type input "$0.00"
click at [617, 280] on div "Gross Due to Vendor $5,665.28" at bounding box center [409, 301] width 818 height 42
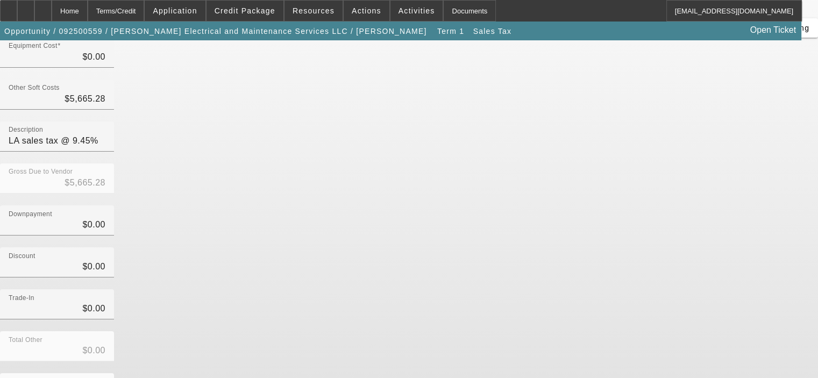
scroll to position [119, 0]
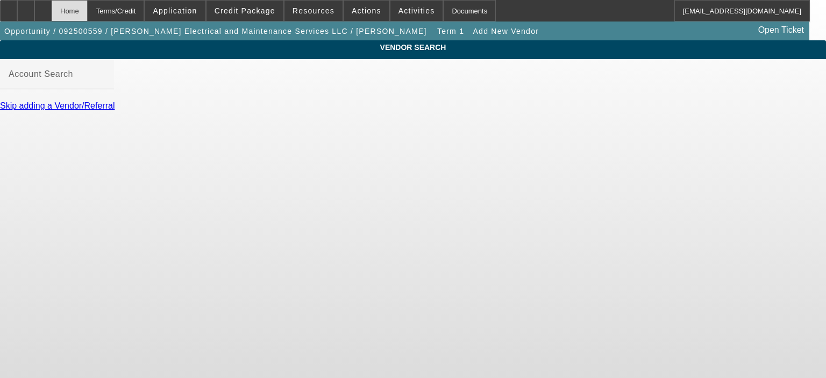
click at [88, 15] on div "Home" at bounding box center [70, 11] width 36 height 22
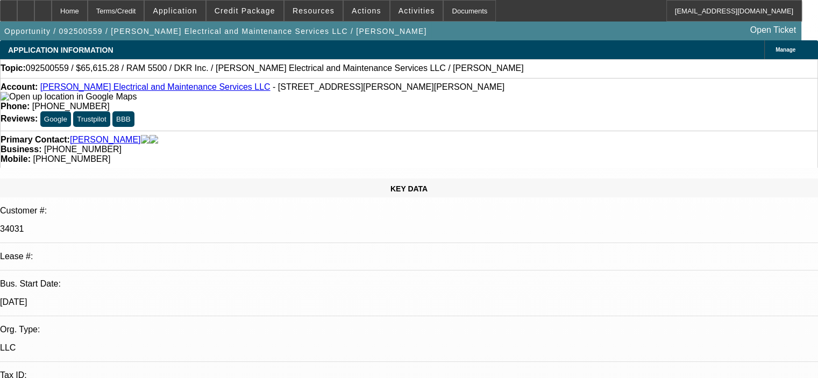
select select "0"
select select "2"
select select "0.1"
select select "4"
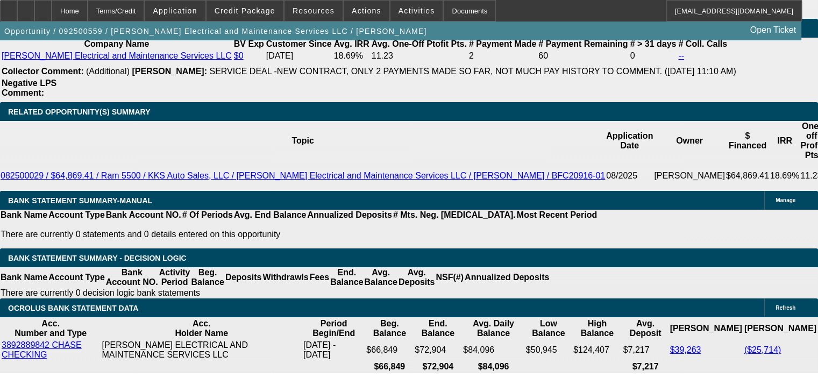
scroll to position [1991, 0]
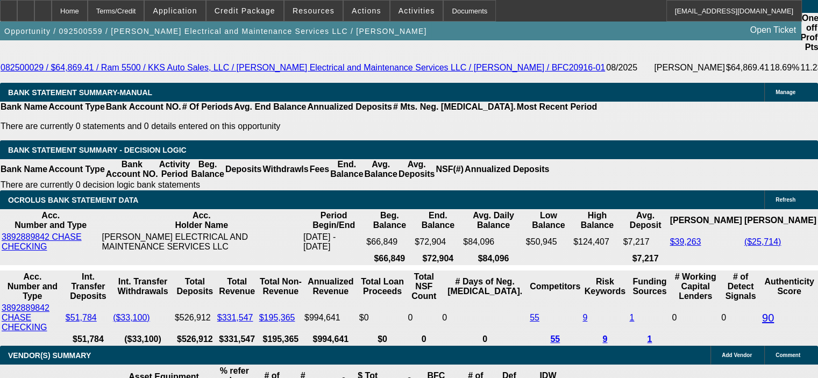
select select "0.1"
type input "$6,561.53"
type input "60"
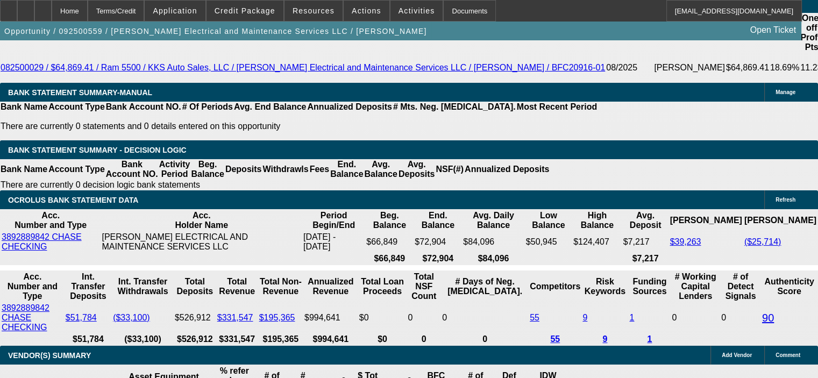
type input "15"
type input "$2,018.90"
type input "$1,009.45"
type input "$2,809.76"
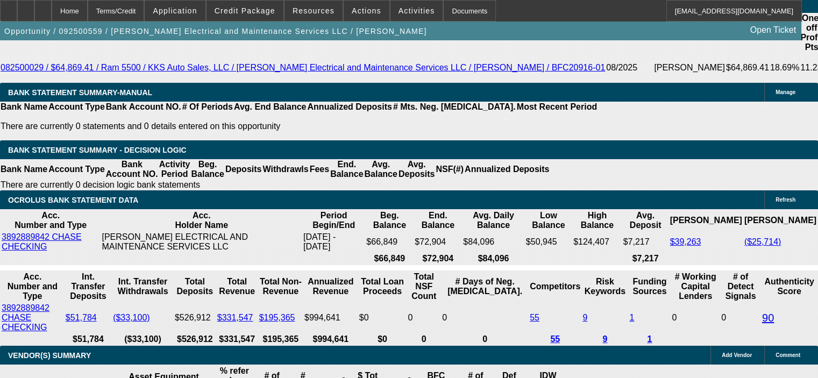
type input "$1,404.88"
type input "15"
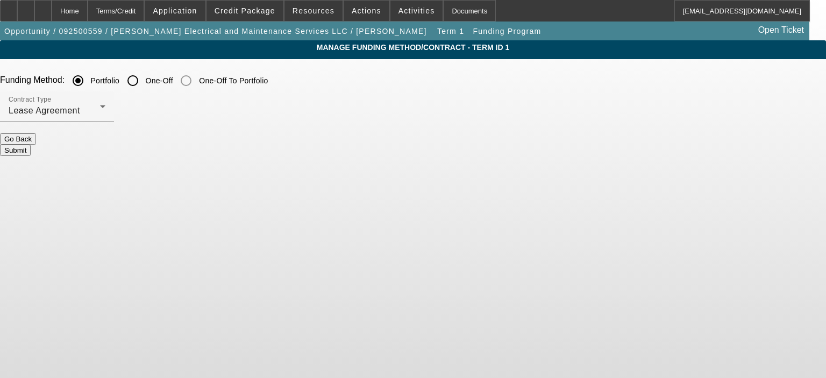
click at [144, 79] on input "One-Off" at bounding box center [133, 81] width 22 height 22
radio input "true"
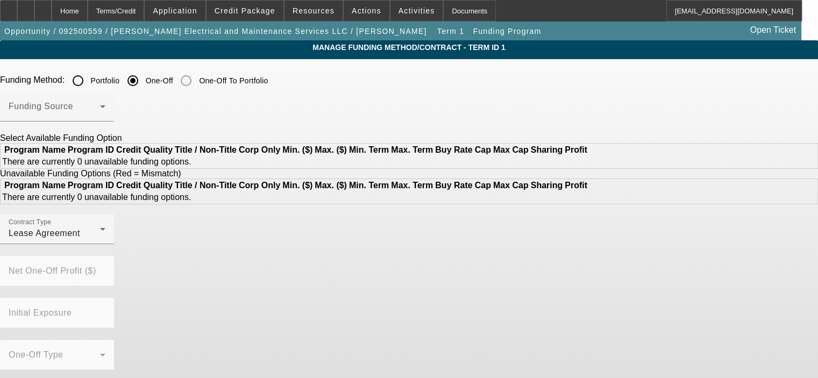
click at [89, 79] on input "Portfolio" at bounding box center [78, 81] width 22 height 22
radio input "true"
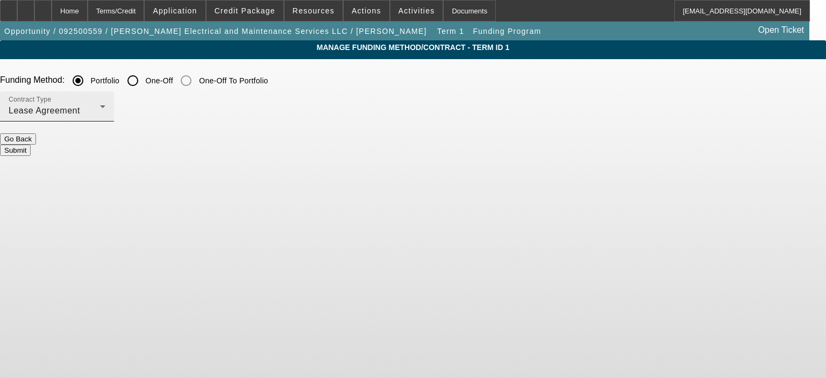
click at [100, 106] on div "Lease Agreement" at bounding box center [54, 110] width 91 height 13
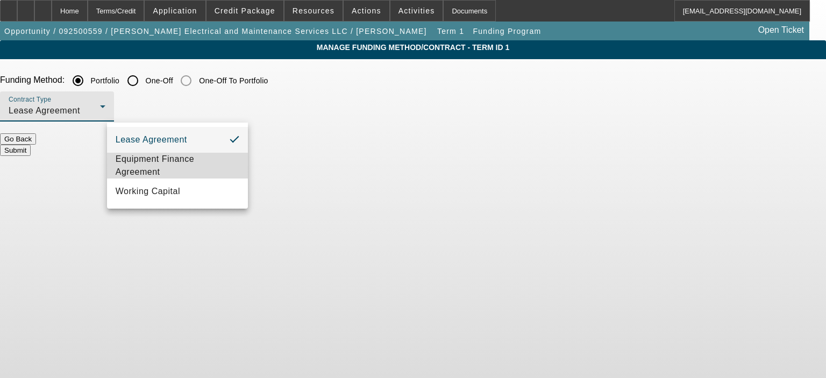
click at [196, 159] on span "Equipment Finance Agreement" at bounding box center [178, 166] width 124 height 26
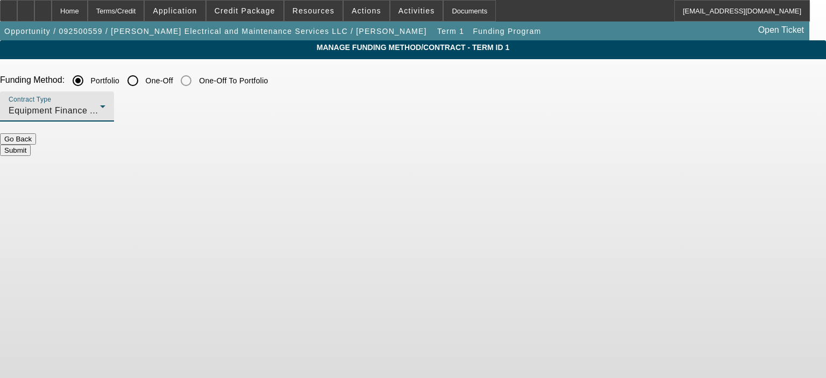
click at [31, 146] on button "Submit" at bounding box center [15, 150] width 31 height 11
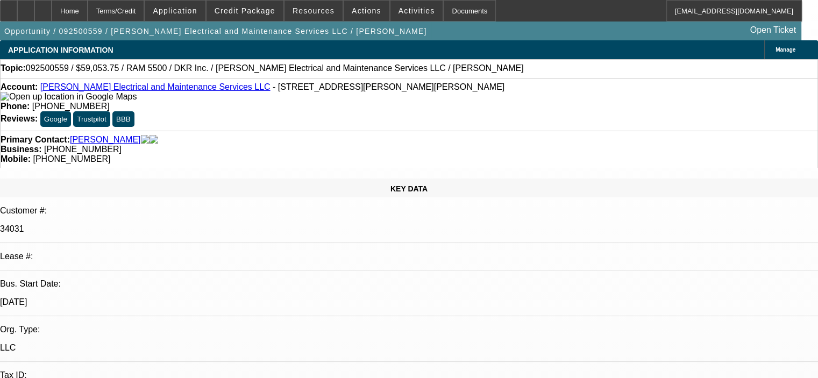
select select "0.1"
select select "2"
select select "0"
select select "6"
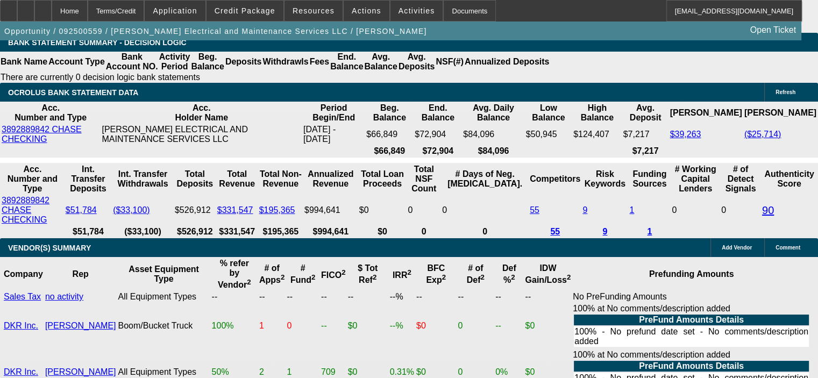
scroll to position [2152, 0]
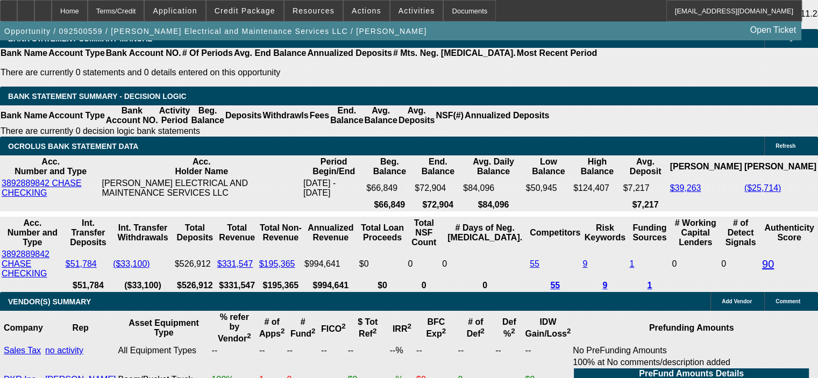
drag, startPoint x: 134, startPoint y: 282, endPoint x: 209, endPoint y: 279, distance: 75.4
type input "6"
type input "UNKNOWN"
type input "$6,561.53"
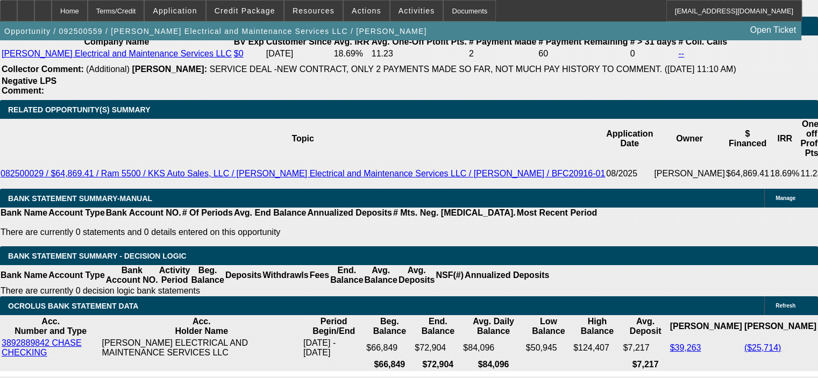
scroll to position [1991, 0]
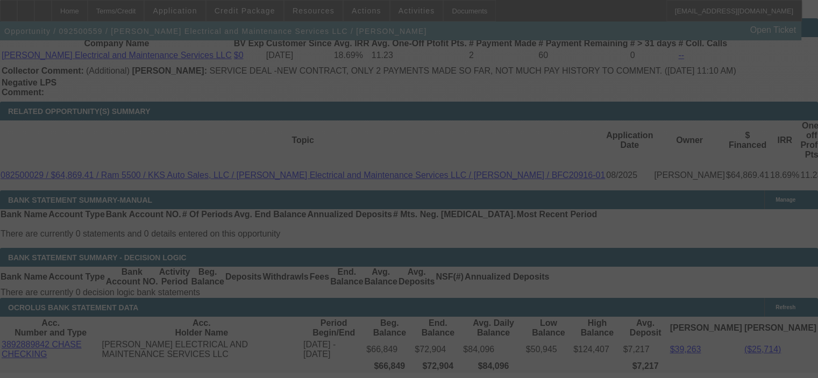
select select "0.1"
select select "2"
select select "0"
select select "6"
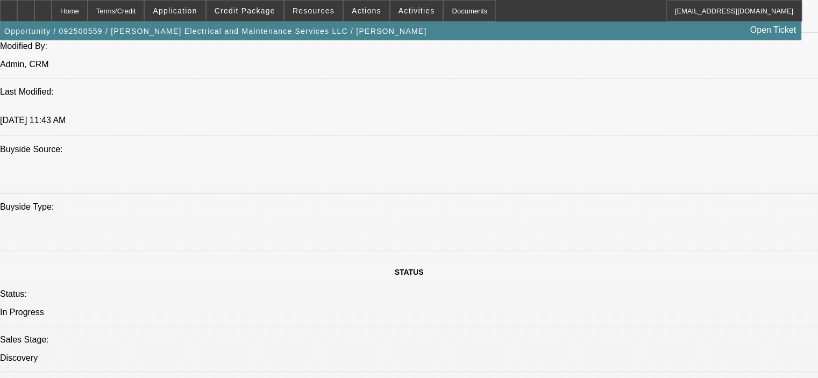
scroll to position [969, 0]
click at [26, 7] on icon at bounding box center [26, 7] width 0 height 0
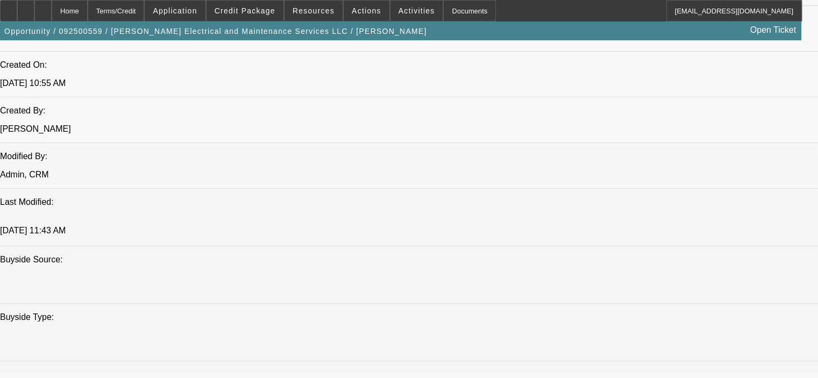
scroll to position [861, 0]
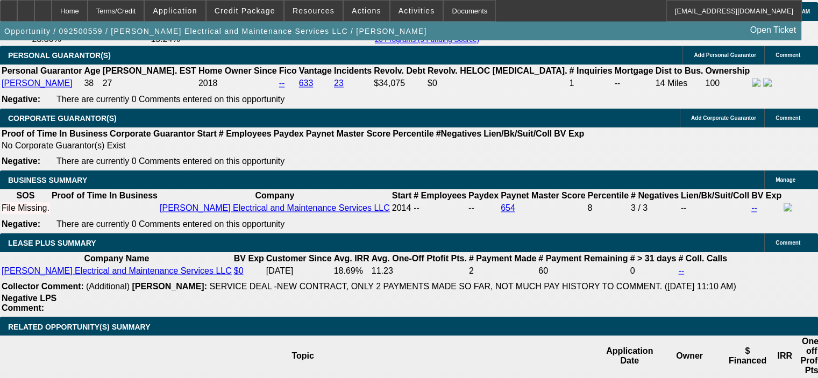
scroll to position [1722, 0]
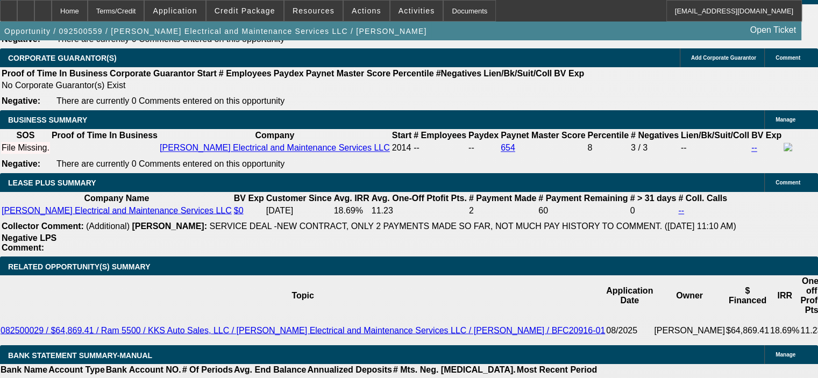
scroll to position [1829, 0]
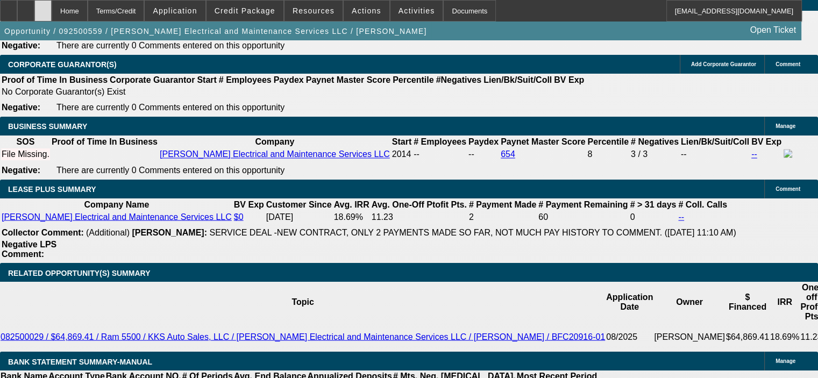
click at [43, 7] on icon at bounding box center [43, 7] width 0 height 0
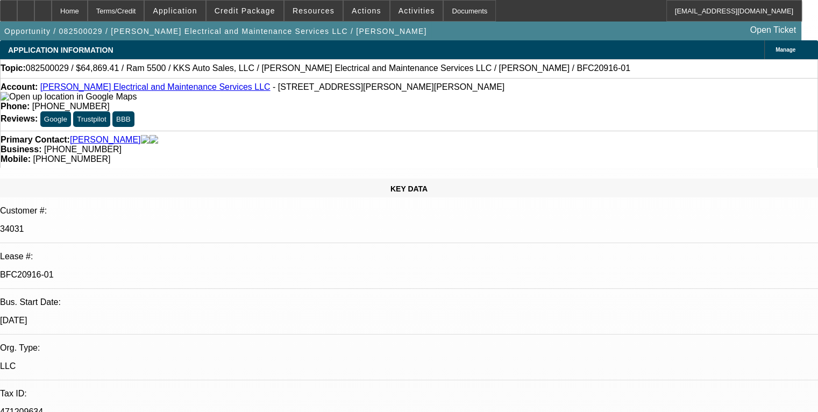
select select "0.1"
select select "2"
select select "0"
select select "6"
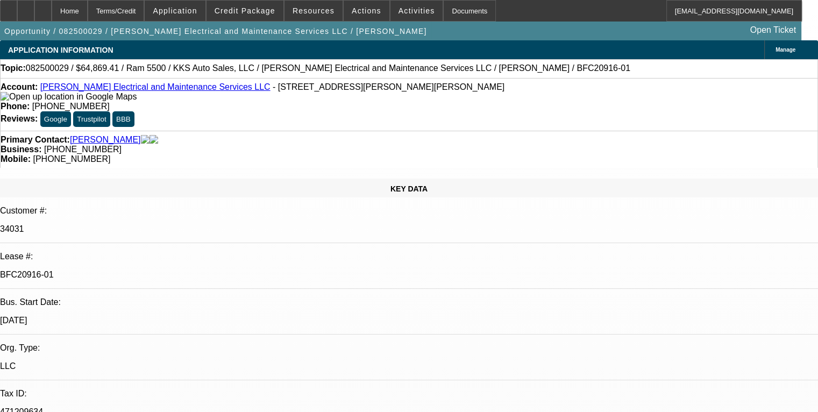
select select "0.1"
select select "2"
select select "0"
select select "6"
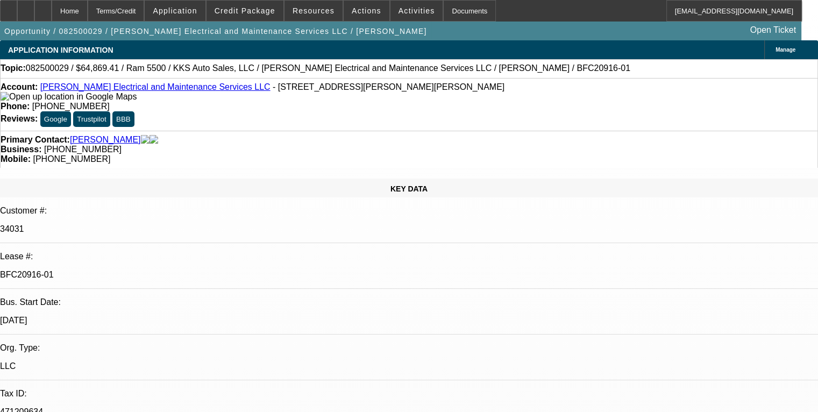
select select "0.1"
select select "2"
select select "0"
select select "6"
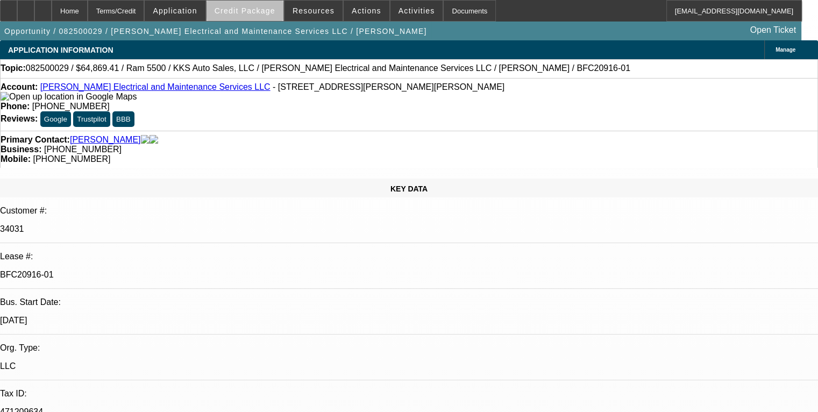
click at [280, 11] on span at bounding box center [245, 11] width 77 height 26
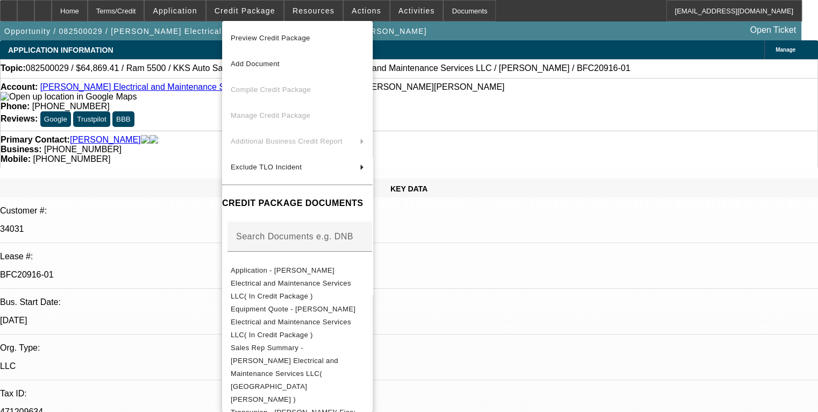
click at [432, 333] on div at bounding box center [409, 206] width 818 height 412
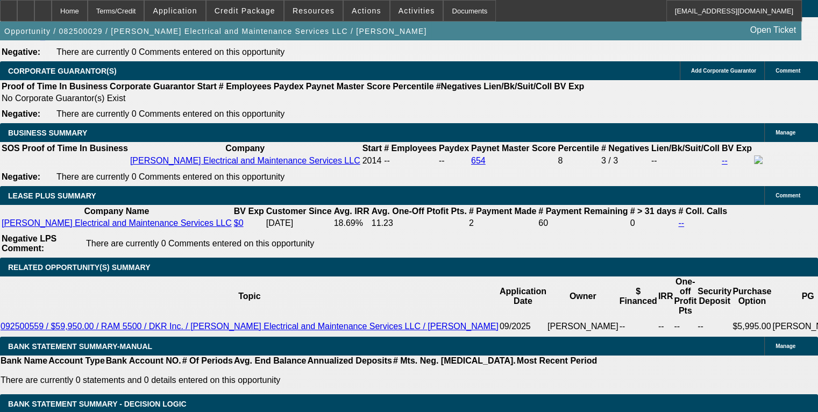
scroll to position [1829, 0]
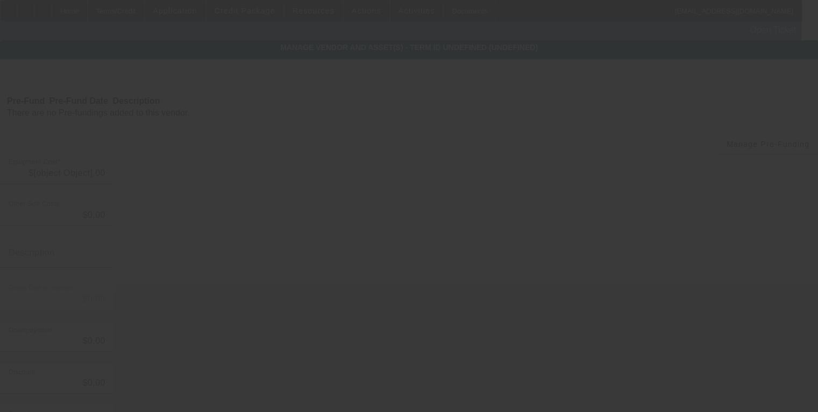
type input "$6,208.65"
type input "LA sales tax @ 9.45%"
type input "$6,208.65"
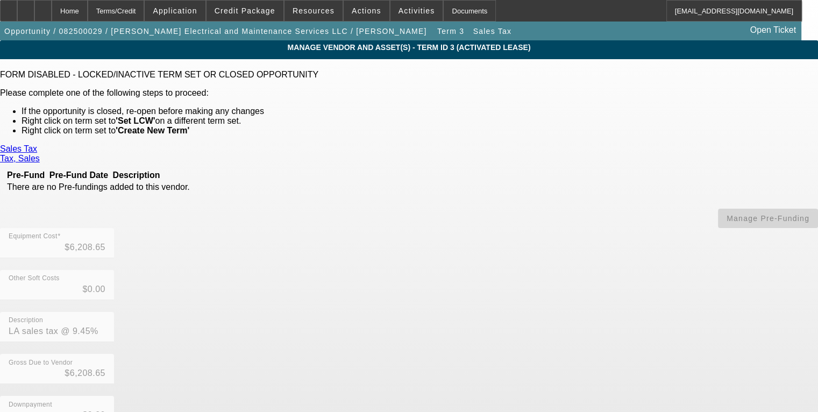
click at [272, 286] on div "Sales Tax Tax, Sales Pre-Fund Pre-Fund Date Description There are no Pre-fundin…" at bounding box center [409, 386] width 818 height 484
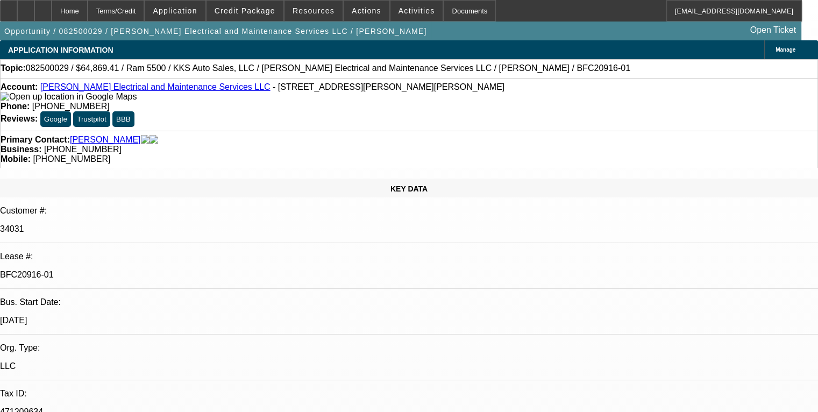
select select "0.1"
select select "2"
select select "0"
select select "6"
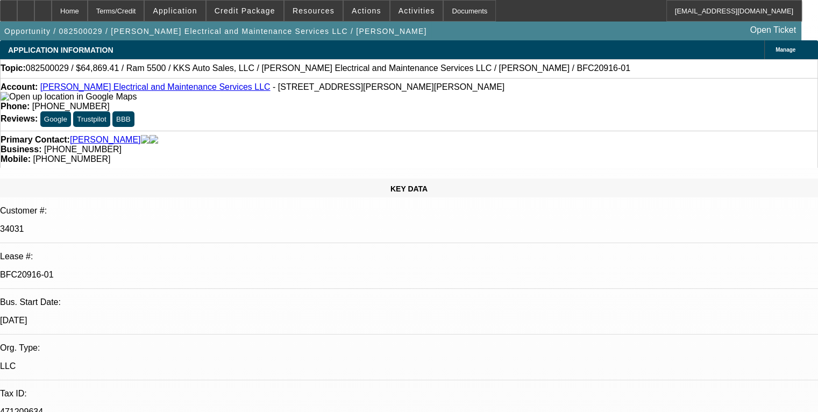
select select "0.1"
select select "2"
select select "0"
select select "6"
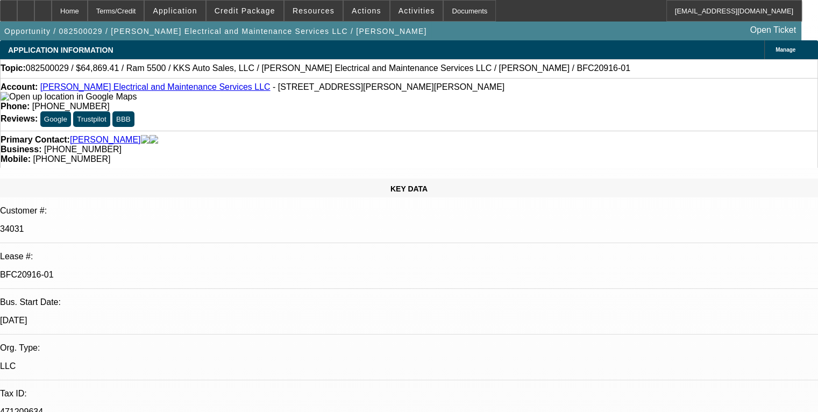
select select "0.1"
select select "2"
select select "0"
select select "6"
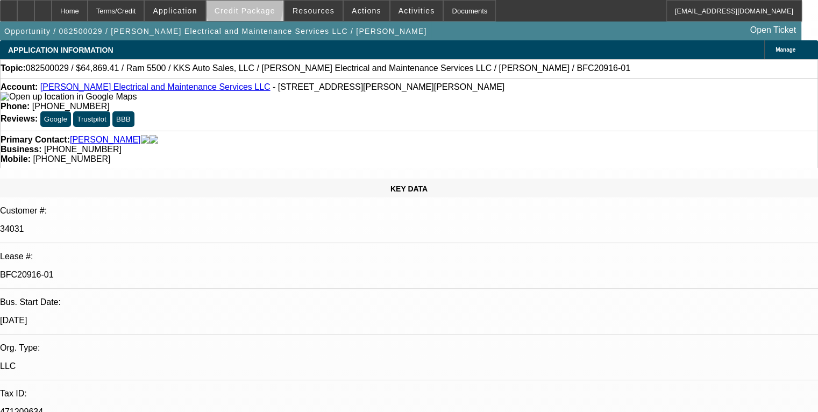
click at [260, 9] on span "Credit Package" at bounding box center [245, 10] width 61 height 9
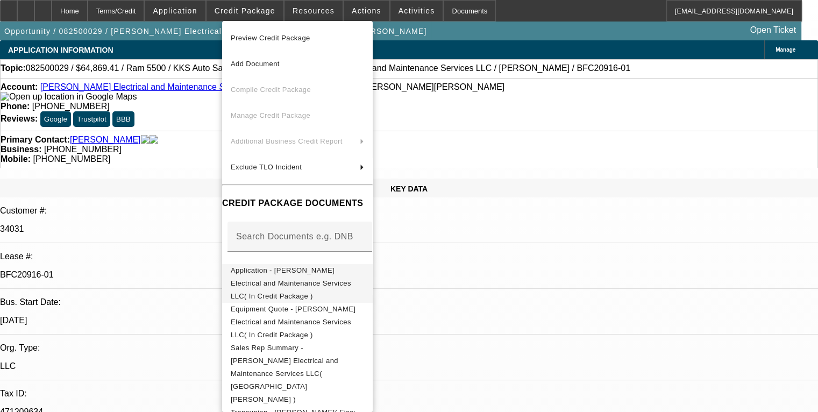
click at [278, 271] on span "Application - Nola Electrical and Maintenance Services LLC( In Credit Package )" at bounding box center [291, 283] width 121 height 34
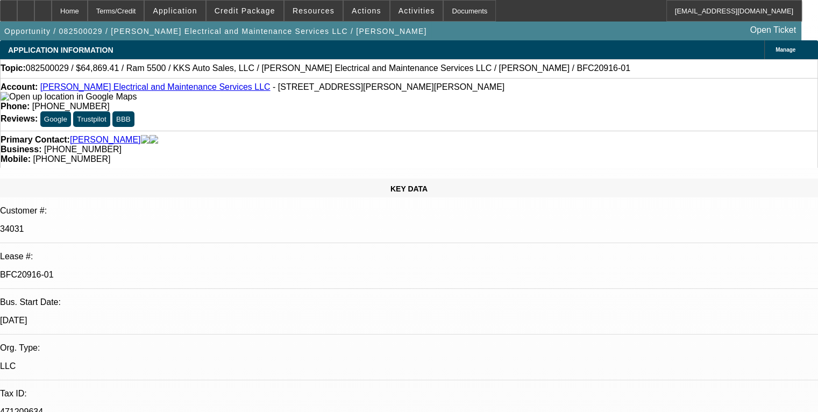
select select "0.1"
select select "2"
select select "0"
select select "0.1"
select select "2"
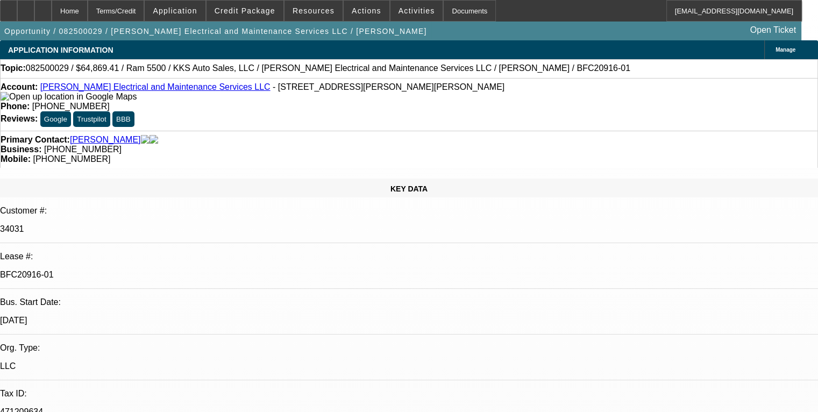
select select "0"
select select "0.1"
select select "2"
select select "0"
select select "1"
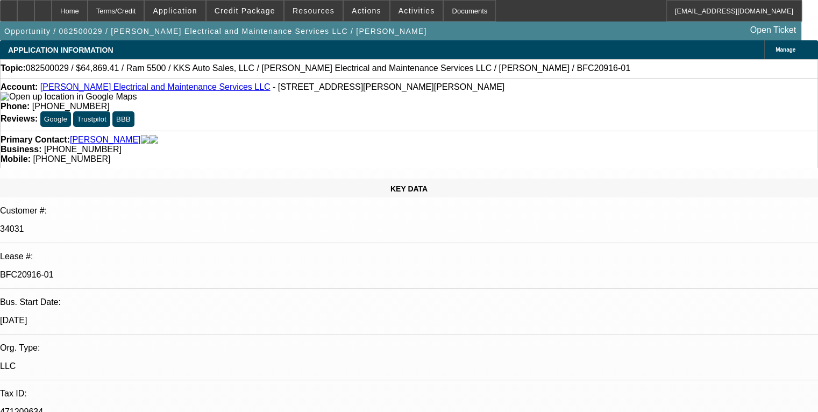
select select "2"
select select "6"
select select "1"
select select "2"
select select "6"
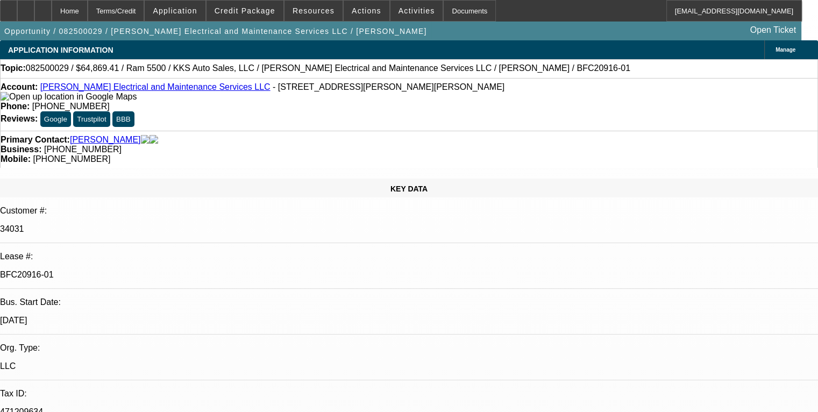
select select "1"
select select "2"
select select "6"
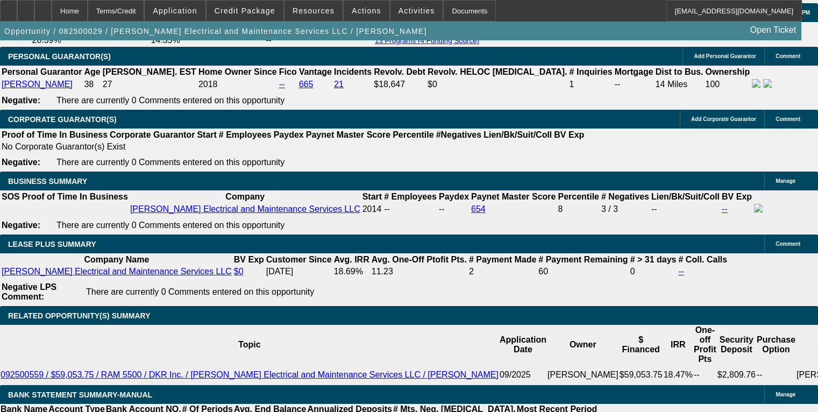
scroll to position [1829, 0]
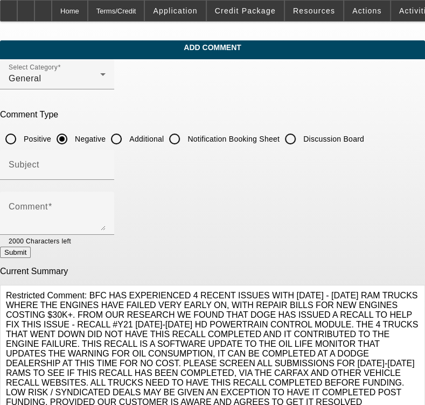
click at [127, 135] on input "Additional" at bounding box center [116, 139] width 22 height 22
radio input "true"
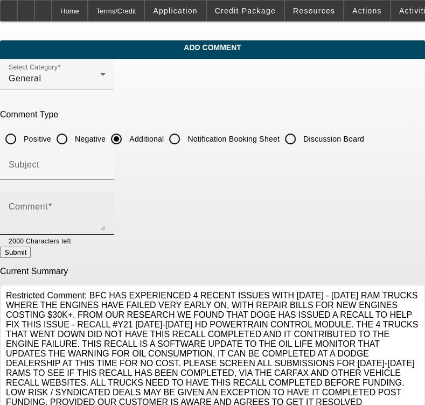
click at [90, 198] on div "Comment" at bounding box center [57, 213] width 97 height 43
paste textarea "[PERSON_NAME] Electrical has been in business over 11 years and is currently ge…"
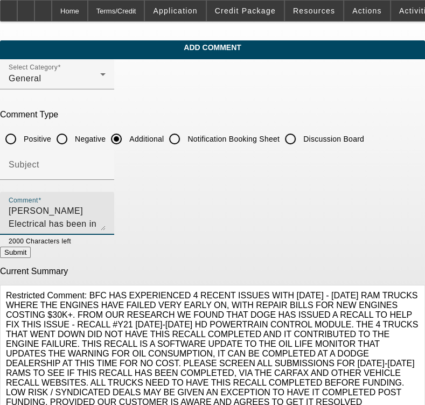
scroll to position [62, 0]
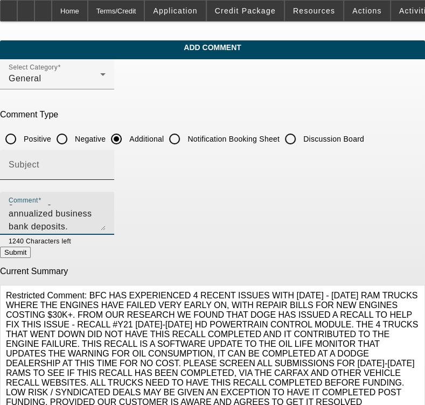
type textarea "[PERSON_NAME] Electrical has been in business over 11 years and is currently ge…"
click at [70, 165] on input "Subject" at bounding box center [57, 168] width 97 height 13
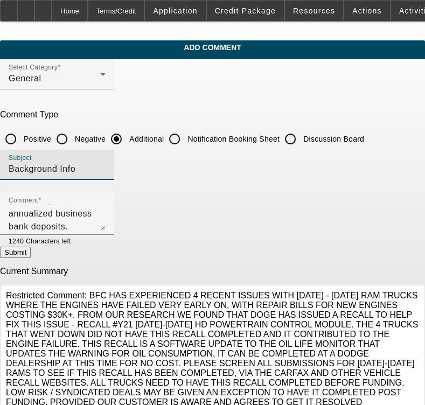
type input "Background Info"
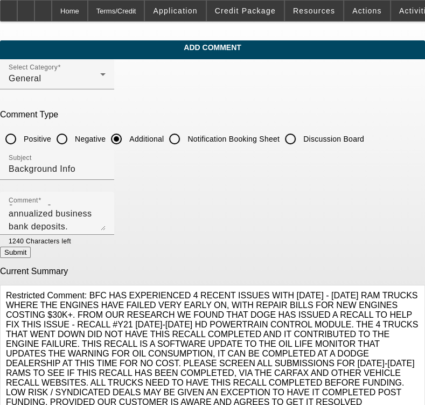
click at [31, 251] on button "Submit" at bounding box center [15, 251] width 31 height 11
radio input "true"
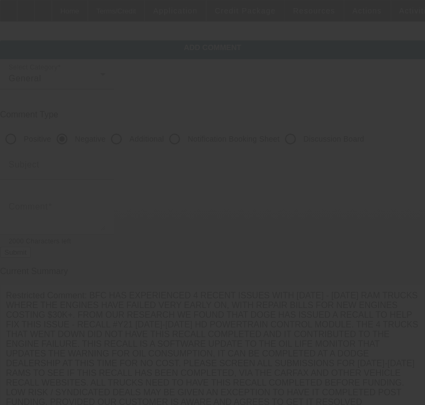
scroll to position [0, 0]
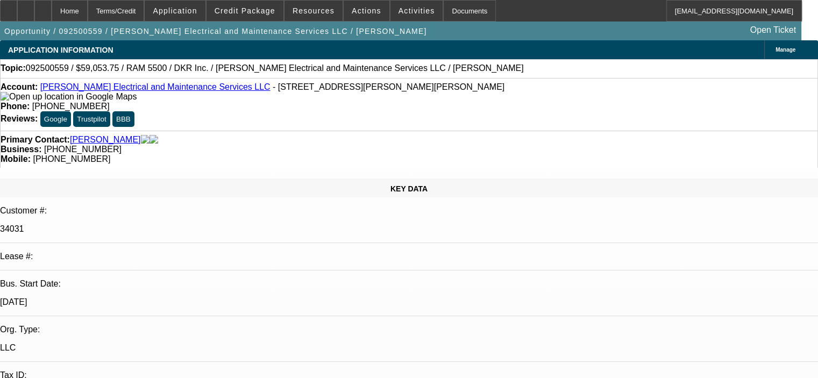
select select "0.1"
select select "2"
select select "0"
select select "6"
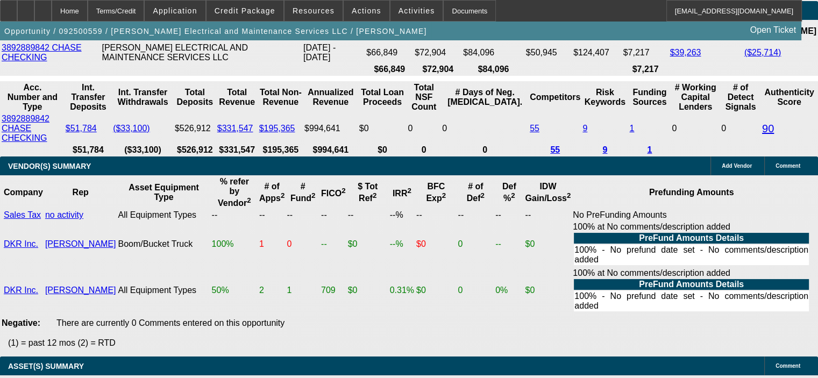
scroll to position [2314, 0]
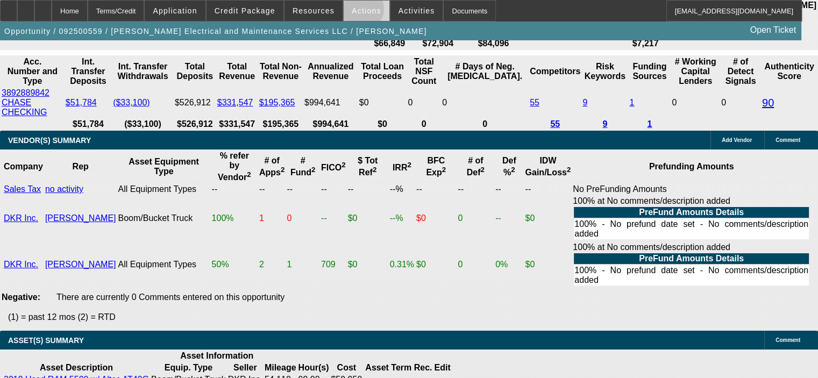
click at [354, 11] on span "Actions" at bounding box center [367, 10] width 30 height 9
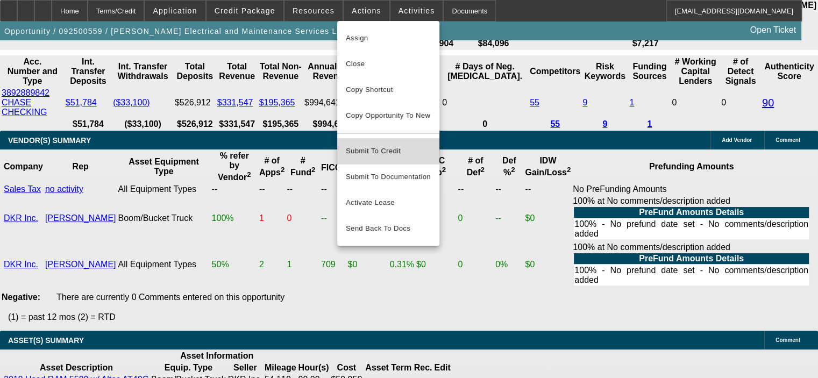
click at [384, 145] on span "Submit To Credit" at bounding box center [388, 151] width 85 height 13
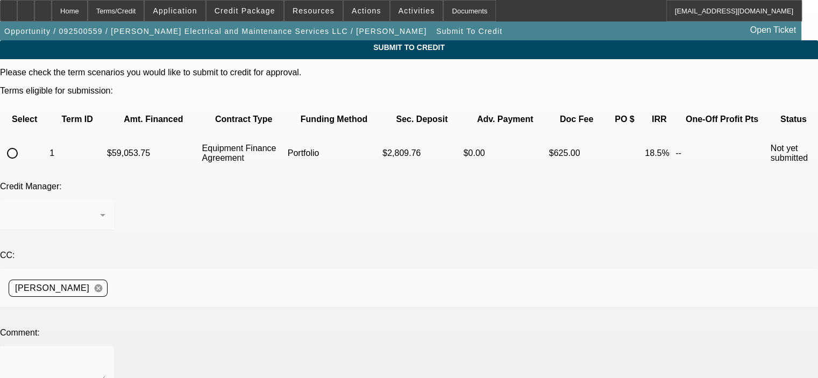
click at [23, 143] on input "radio" at bounding box center [13, 154] width 22 height 22
radio input "true"
click at [109, 209] on icon at bounding box center [102, 215] width 13 height 13
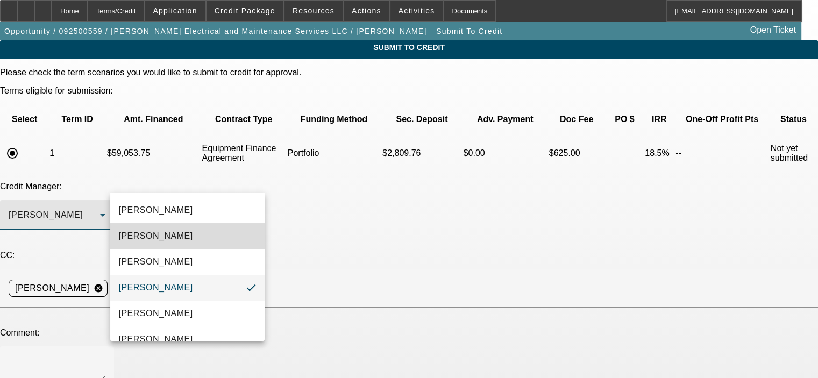
click at [199, 241] on mat-option "[PERSON_NAME]" at bounding box center [187, 236] width 154 height 26
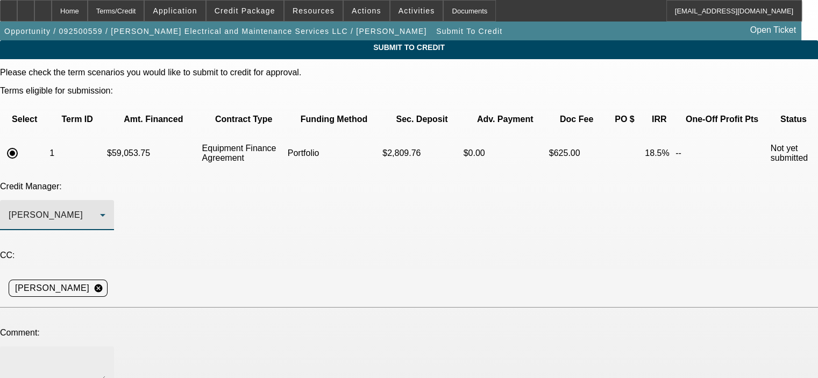
click at [105, 355] on textarea at bounding box center [57, 368] width 97 height 26
paste textarea "[PERSON_NAME] Electrical has been in business over 11 years and is currently ge…"
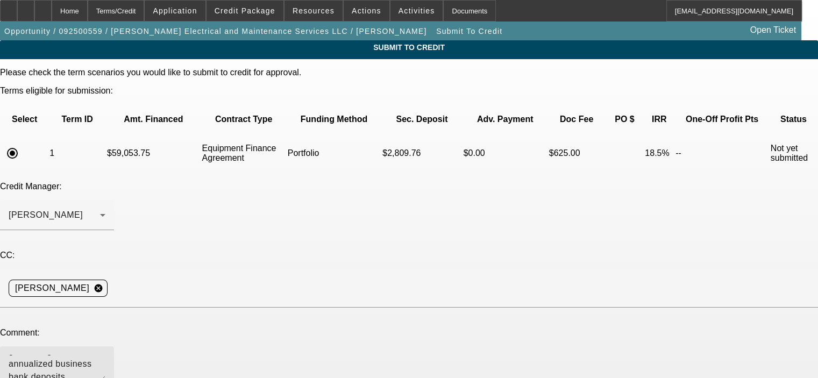
scroll to position [2, 0]
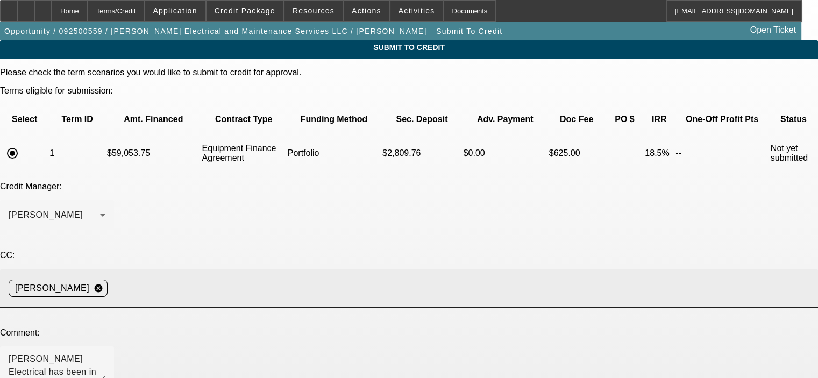
click at [326, 269] on div "[PERSON_NAME] cancel" at bounding box center [409, 288] width 801 height 39
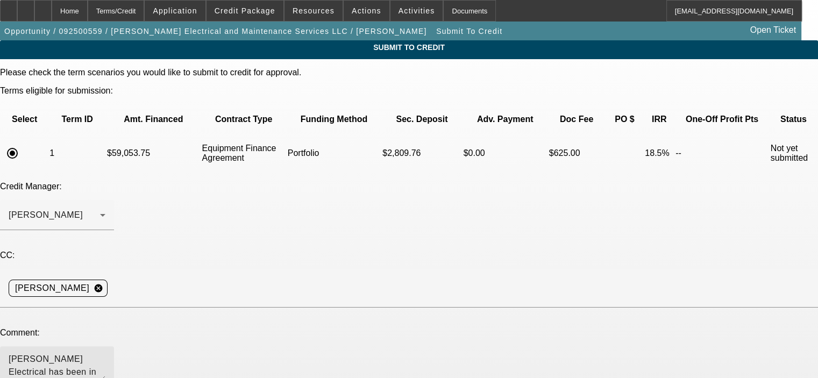
click at [105, 355] on textarea "[PERSON_NAME] Electrical has been in business over 11 years and is currently ge…" at bounding box center [57, 368] width 97 height 26
drag, startPoint x: 508, startPoint y: 289, endPoint x: 511, endPoint y: 369, distance: 79.7
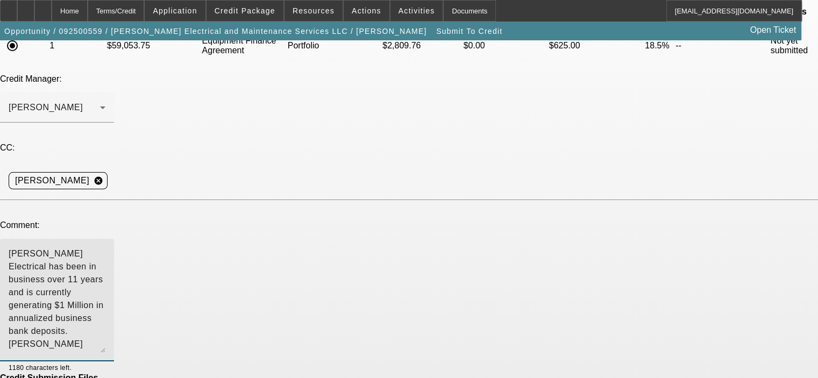
scroll to position [158, 0]
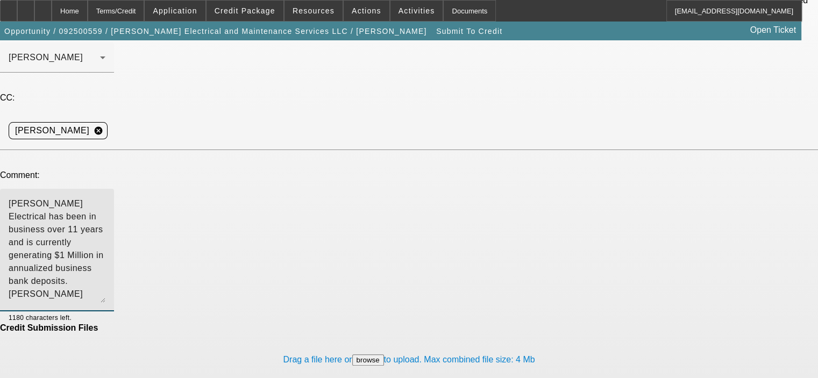
type textarea "[PERSON_NAME] Electrical has been in business over 11 years and is currently ge…"
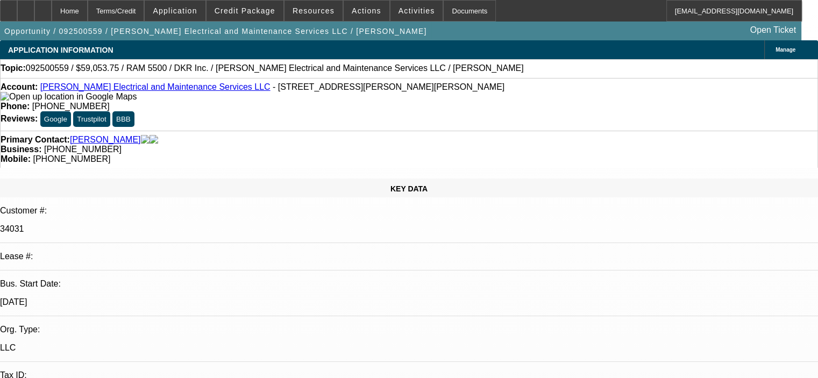
select select "0.1"
select select "2"
select select "0"
select select "6"
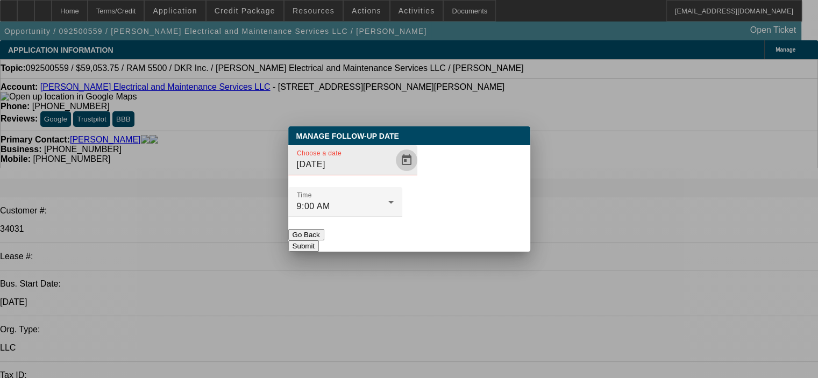
click at [394, 173] on span "Open calendar" at bounding box center [407, 160] width 26 height 26
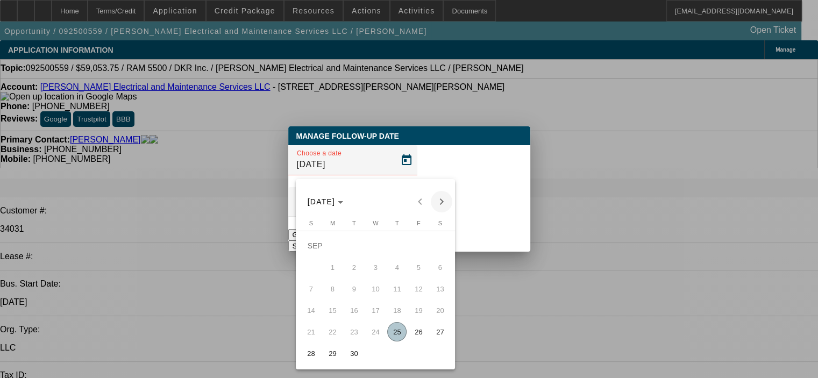
click at [439, 207] on span "Next month" at bounding box center [442, 202] width 22 height 22
click at [394, 251] on span "2" at bounding box center [396, 245] width 19 height 19
type input "[DATE]"
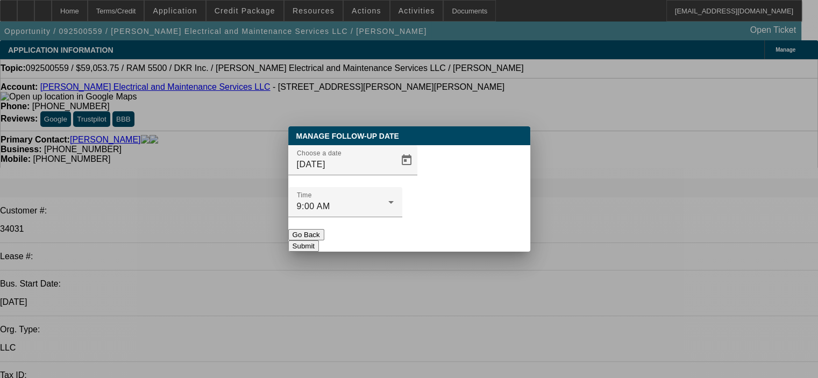
click at [319, 241] on button "Submit" at bounding box center [303, 246] width 31 height 11
